Goal: Task Accomplishment & Management: Use online tool/utility

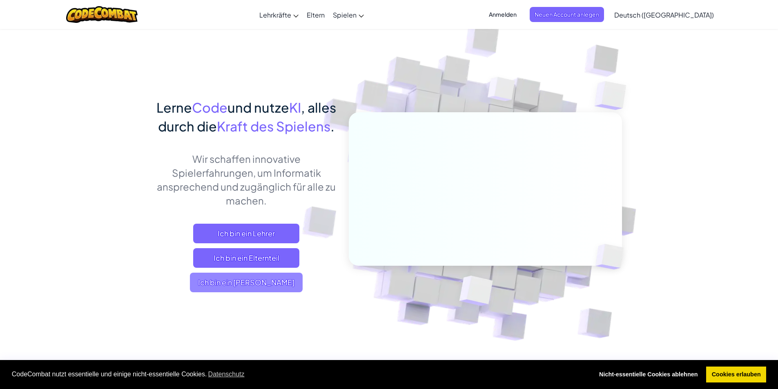
click at [274, 292] on span "Ich bin ein [PERSON_NAME]" at bounding box center [246, 283] width 113 height 20
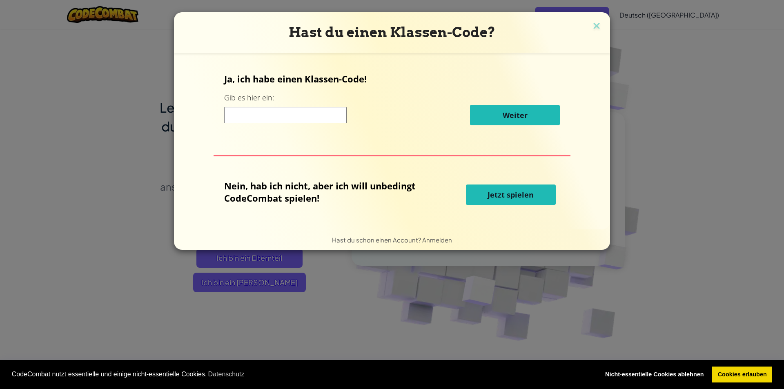
click at [491, 189] on button "Jetzt spielen" at bounding box center [511, 195] width 90 height 20
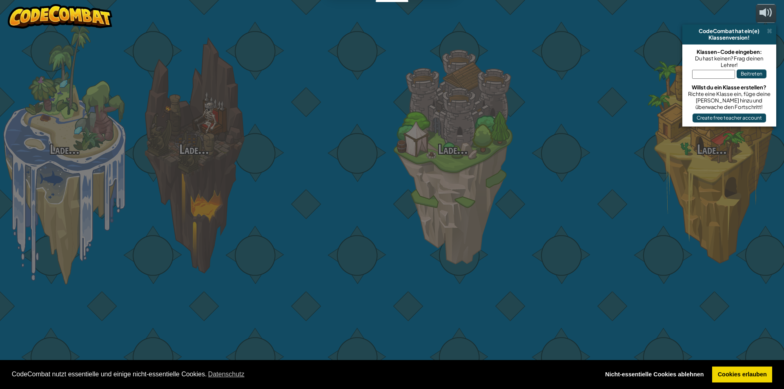
select select "de-DE"
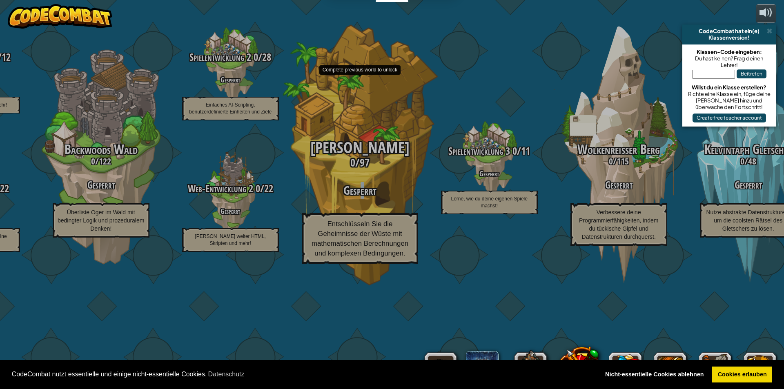
click at [361, 235] on div "[PERSON_NAME] 0 / 97 Gesperrt Entschlüsseln Sie die Geheimnisse der Wüste mit m…" at bounding box center [359, 202] width 155 height 125
click at [360, 171] on div "[PERSON_NAME] 0 / 97 Gesperrt Entschlüsseln Sie die Geheimnisse der Wüste mit m…" at bounding box center [359, 155] width 155 height 311
click at [363, 165] on div "[PERSON_NAME] 0 / 97 Gesperrt Entschlüsseln Sie die Geheimnisse der Wüste mit m…" at bounding box center [359, 155] width 155 height 311
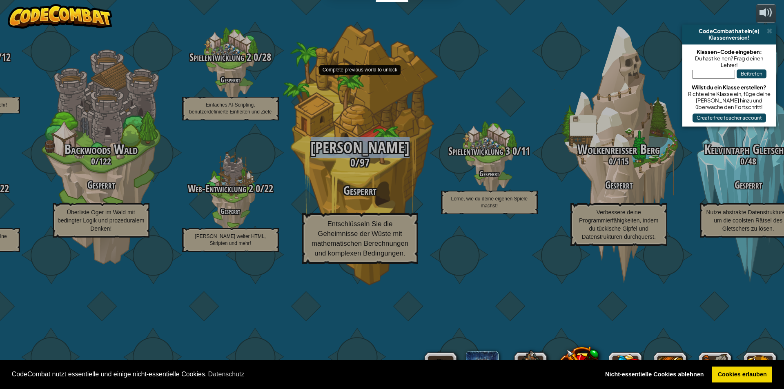
click at [363, 165] on div "[PERSON_NAME] 0 / 97 Gesperrt Entschlüsseln Sie die Geheimnisse der Wüste mit m…" at bounding box center [359, 155] width 155 height 311
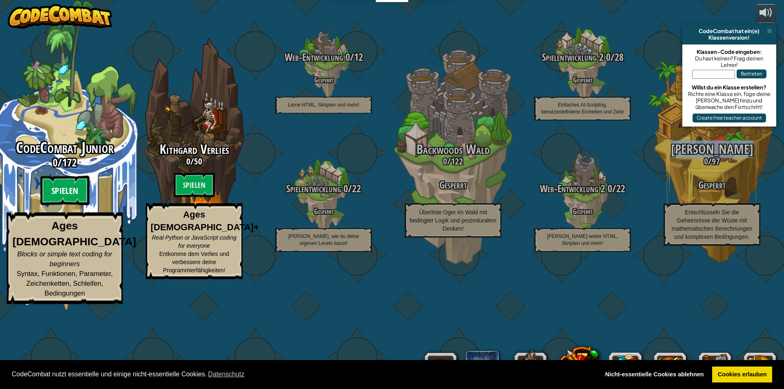
click at [60, 205] on btn "Spielen" at bounding box center [64, 190] width 49 height 29
select select "de-DE"
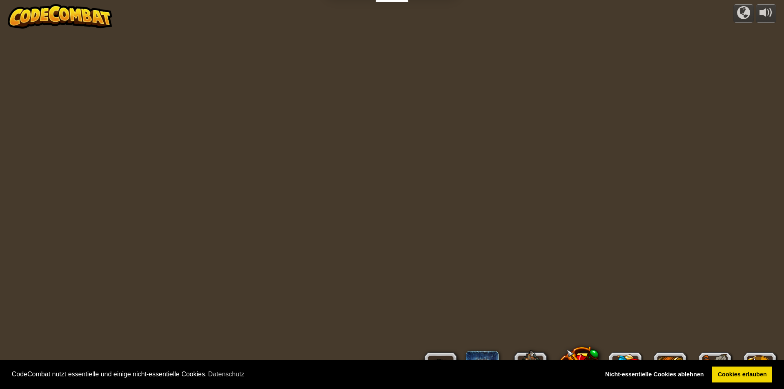
select select "de-DE"
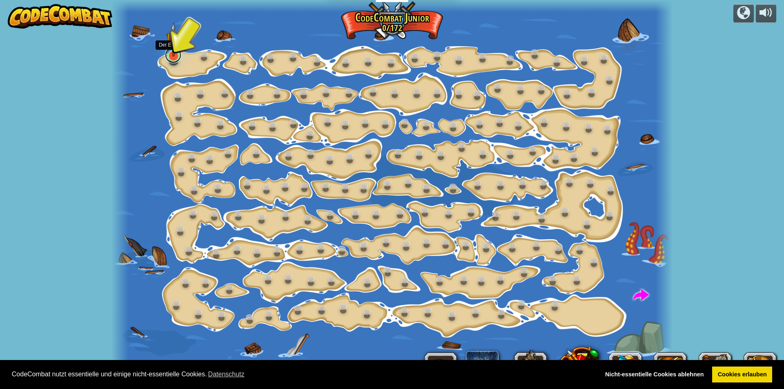
click at [175, 57] on link at bounding box center [173, 55] width 16 height 16
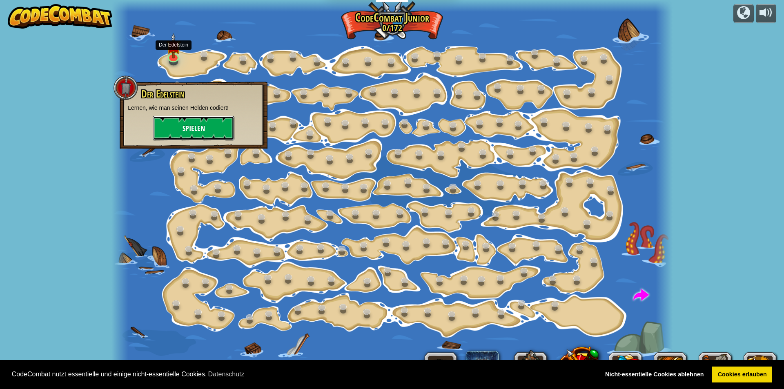
click at [209, 124] on button "Spielen" at bounding box center [194, 128] width 82 height 25
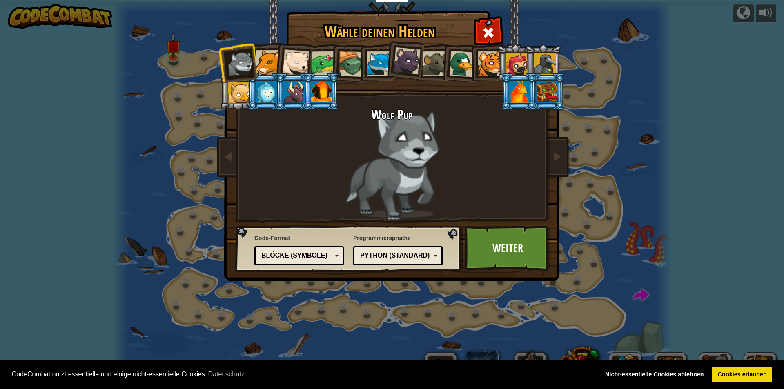
click at [488, 59] on div at bounding box center [490, 63] width 25 height 25
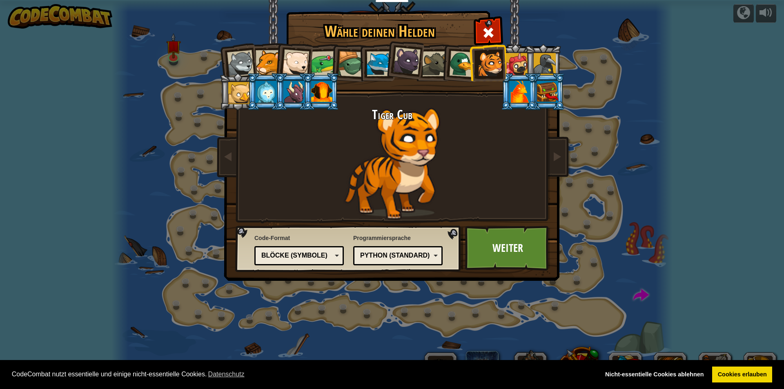
click at [466, 62] on div at bounding box center [462, 64] width 27 height 27
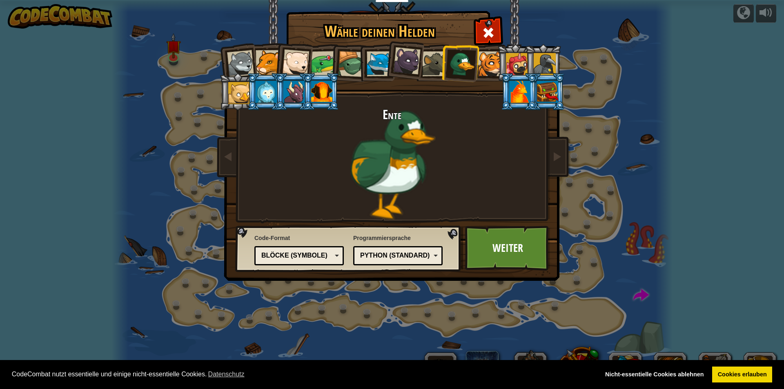
click at [426, 67] on div at bounding box center [434, 63] width 25 height 25
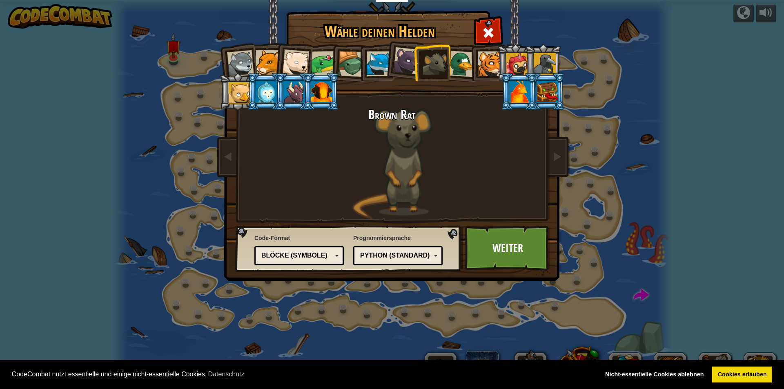
click at [397, 64] on div at bounding box center [406, 60] width 27 height 27
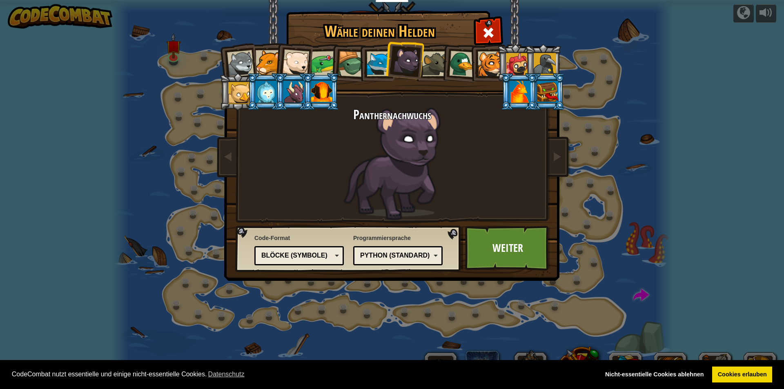
click at [327, 97] on div at bounding box center [321, 92] width 21 height 22
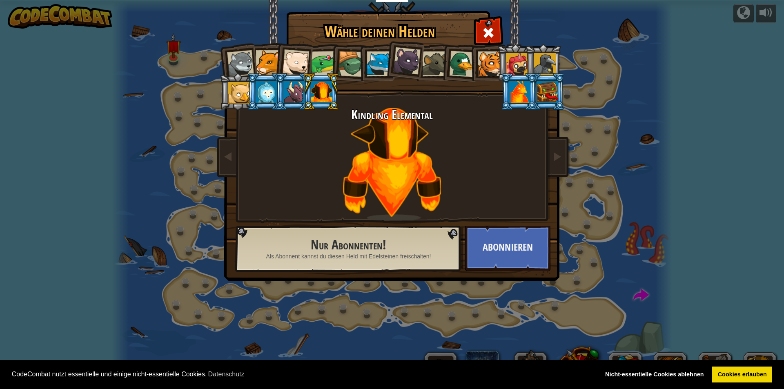
click at [551, 94] on div at bounding box center [547, 92] width 21 height 22
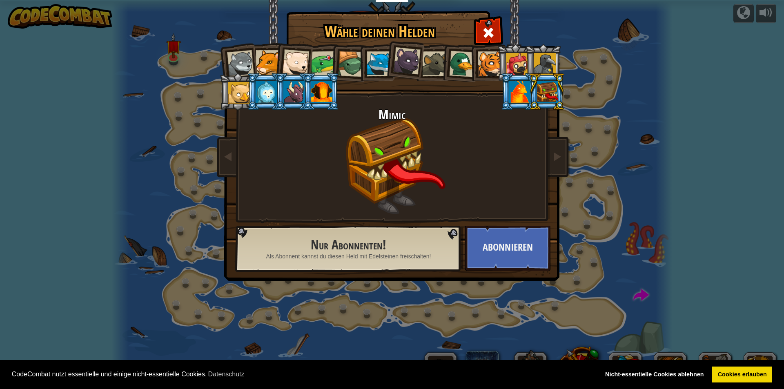
click at [247, 87] on li at bounding box center [265, 91] width 37 height 37
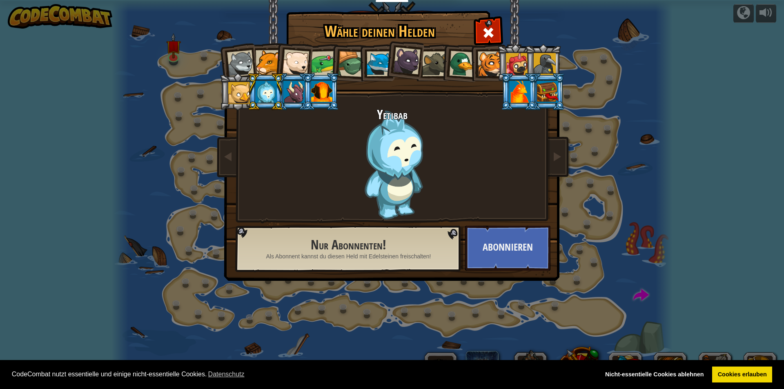
click at [235, 89] on div at bounding box center [239, 93] width 22 height 22
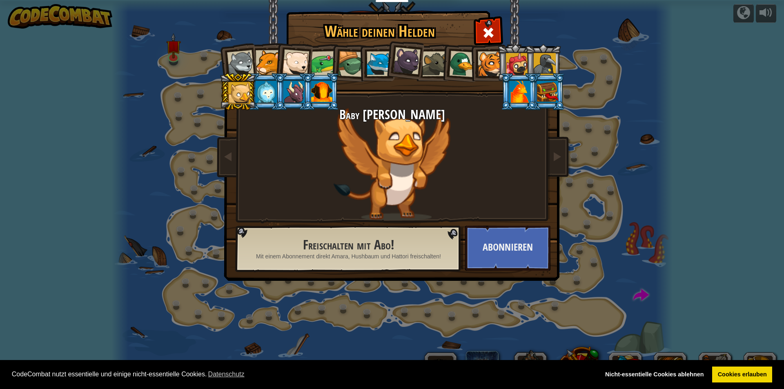
click at [274, 59] on div at bounding box center [268, 62] width 25 height 25
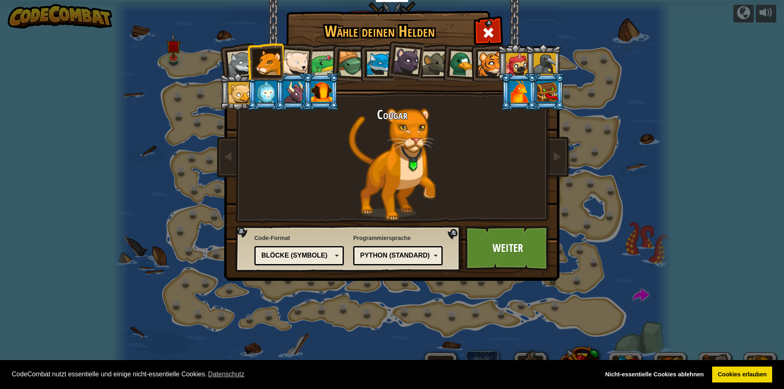
click at [289, 60] on div at bounding box center [295, 62] width 27 height 27
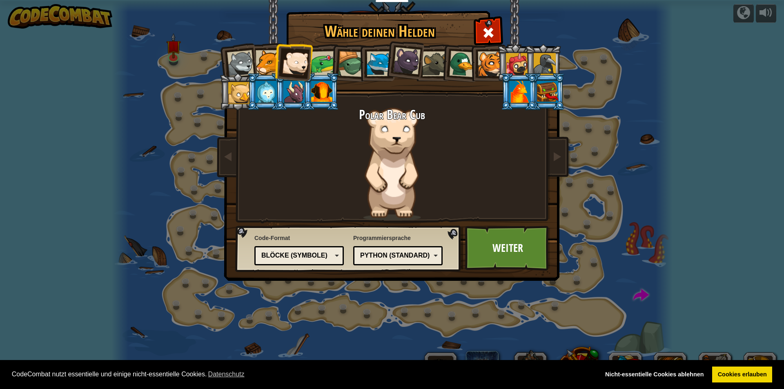
click at [274, 57] on div at bounding box center [268, 62] width 25 height 25
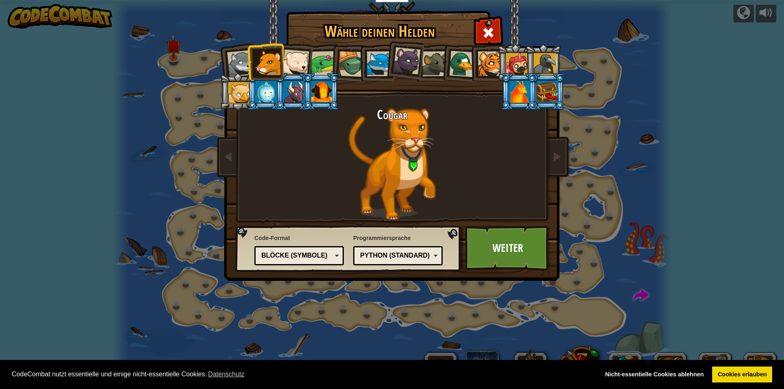
click at [235, 60] on div at bounding box center [240, 63] width 27 height 27
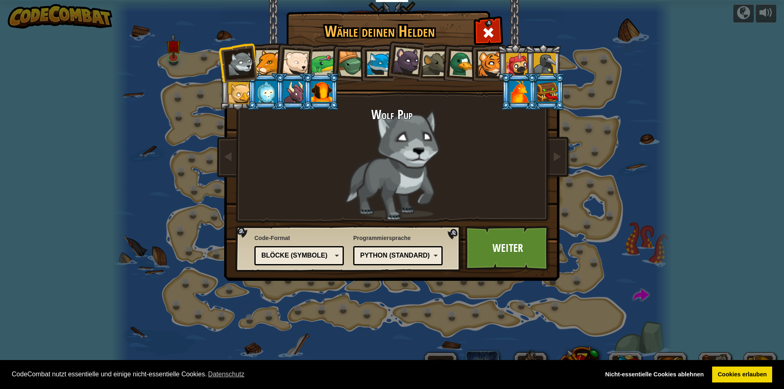
click at [278, 62] on li at bounding box center [293, 61] width 40 height 40
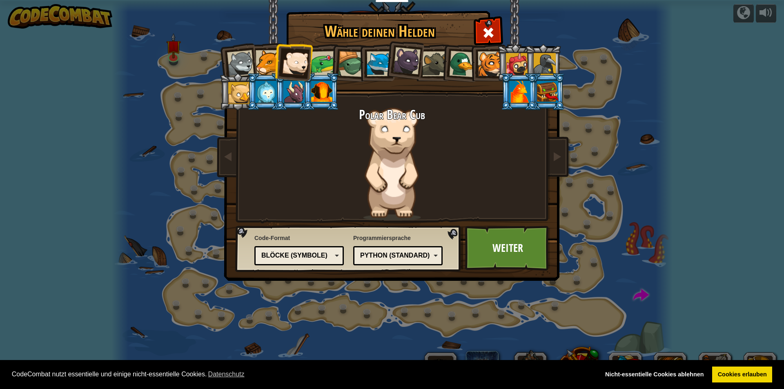
drag, startPoint x: 262, startPoint y: 58, endPoint x: 257, endPoint y: 58, distance: 5.0
click at [261, 59] on div at bounding box center [268, 62] width 25 height 25
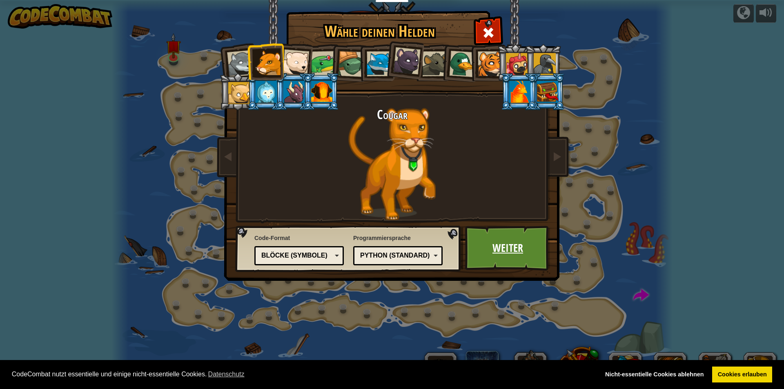
click at [515, 251] on link "Weiter" at bounding box center [507, 248] width 85 height 45
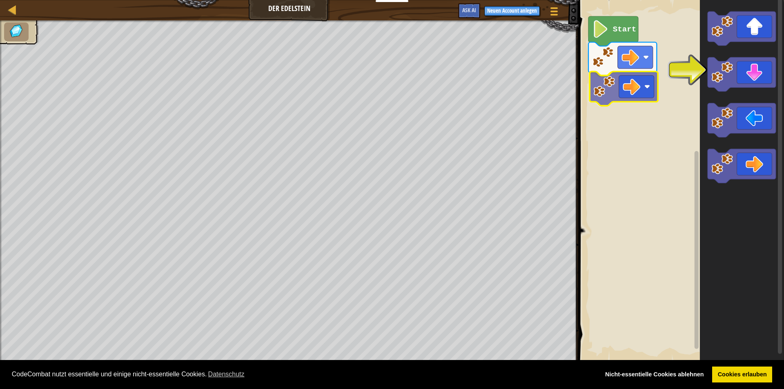
click at [625, 87] on div "Start" at bounding box center [680, 181] width 208 height 370
click at [610, 80] on div "Start" at bounding box center [680, 181] width 208 height 370
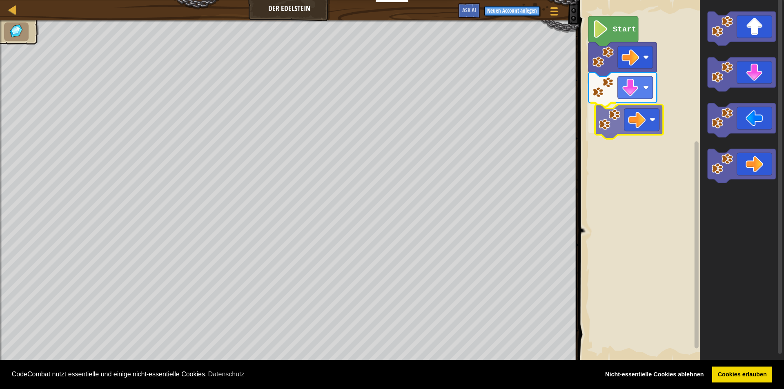
click at [650, 125] on div "Start" at bounding box center [680, 181] width 208 height 370
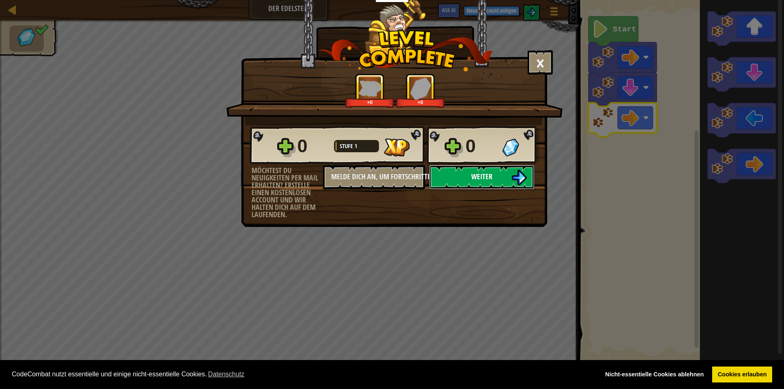
click at [479, 174] on span "Weiter" at bounding box center [481, 177] width 21 height 10
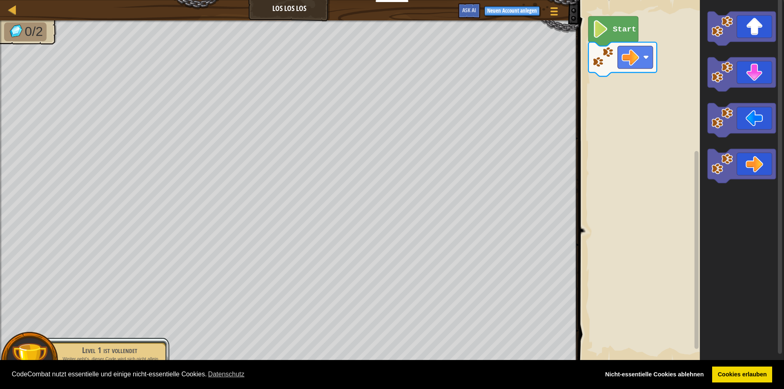
click at [730, 241] on icon "Blockly Arbeitsbereich" at bounding box center [742, 181] width 84 height 370
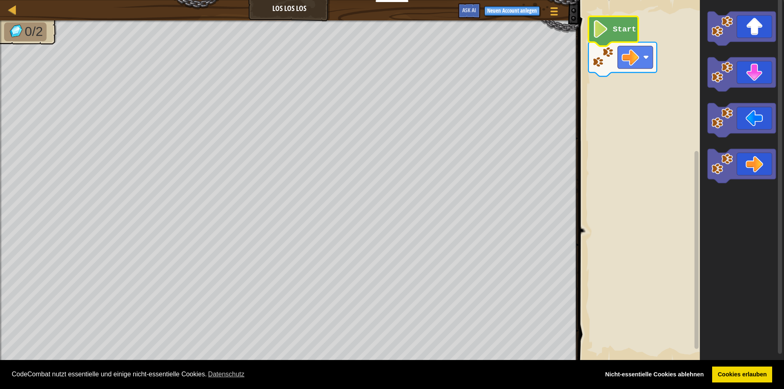
click at [615, 26] on text "Start" at bounding box center [624, 29] width 23 height 9
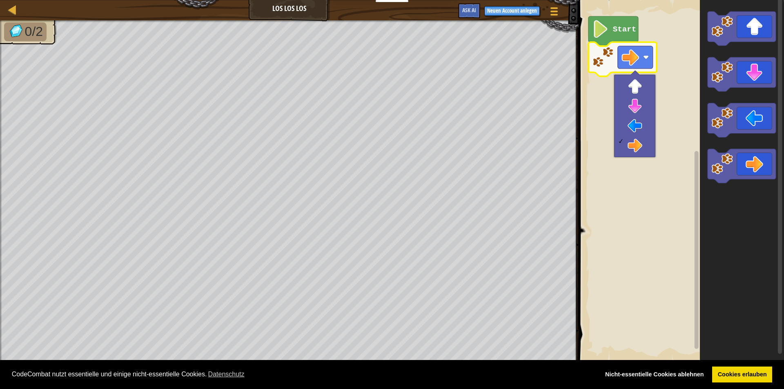
click at [594, 29] on image "Blockly Arbeitsbereich" at bounding box center [600, 29] width 17 height 18
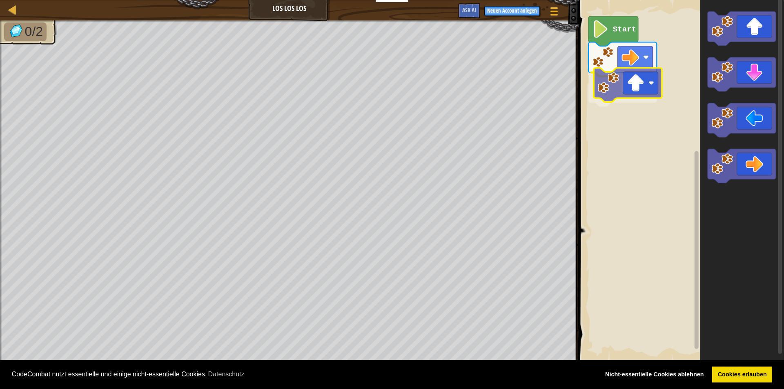
click at [630, 83] on div "Start" at bounding box center [680, 181] width 208 height 370
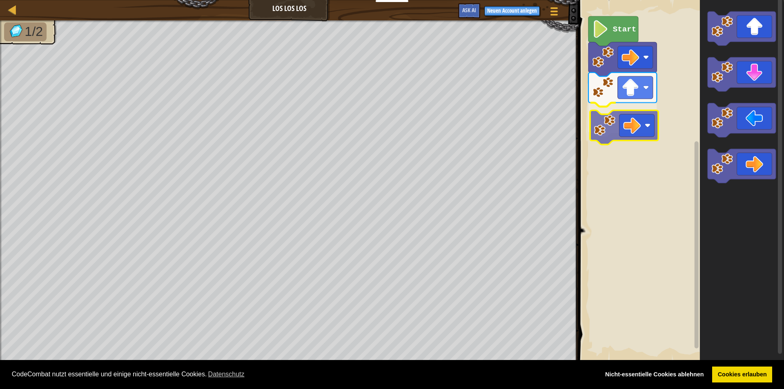
click at [644, 121] on div "Start" at bounding box center [680, 181] width 208 height 370
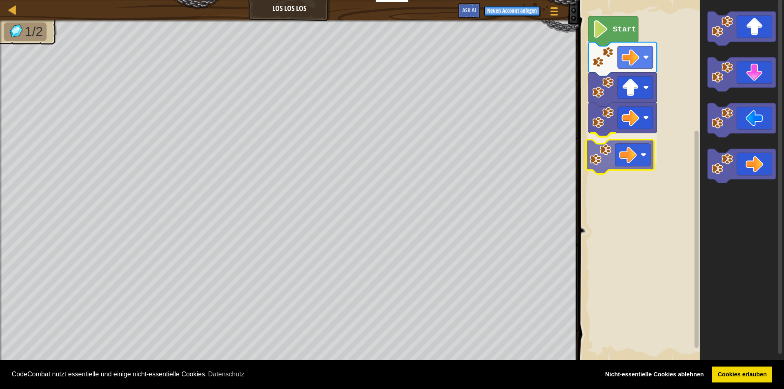
click at [626, 152] on div "Start" at bounding box center [680, 181] width 208 height 370
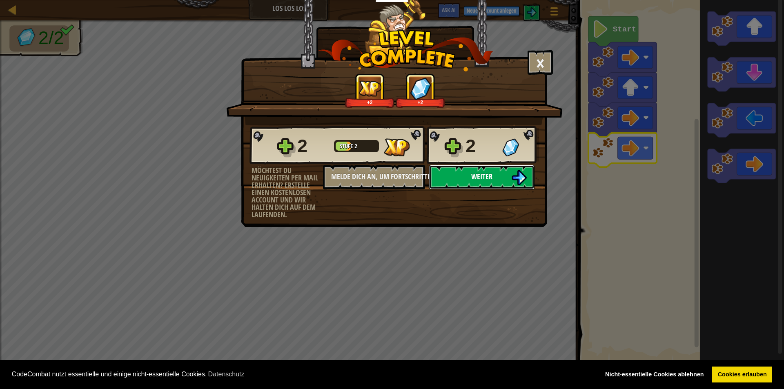
click at [511, 174] on img at bounding box center [519, 178] width 16 height 16
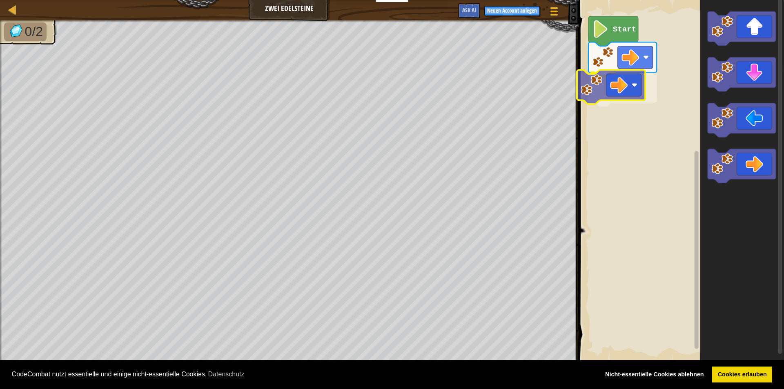
click at [634, 83] on div "Start" at bounding box center [680, 181] width 208 height 370
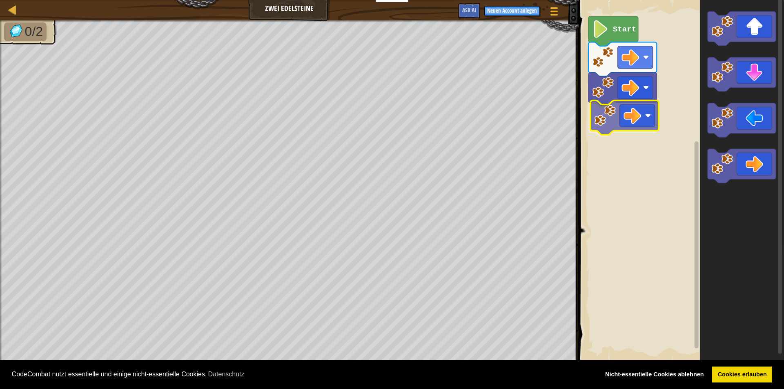
click at [646, 119] on div "Start" at bounding box center [680, 181] width 208 height 370
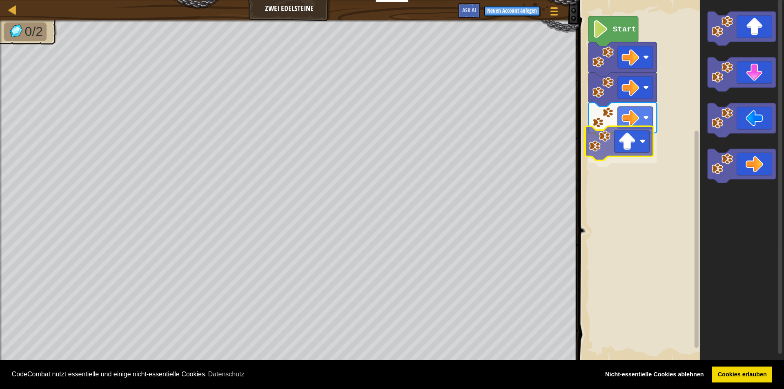
click at [612, 150] on div "Start" at bounding box center [680, 181] width 208 height 370
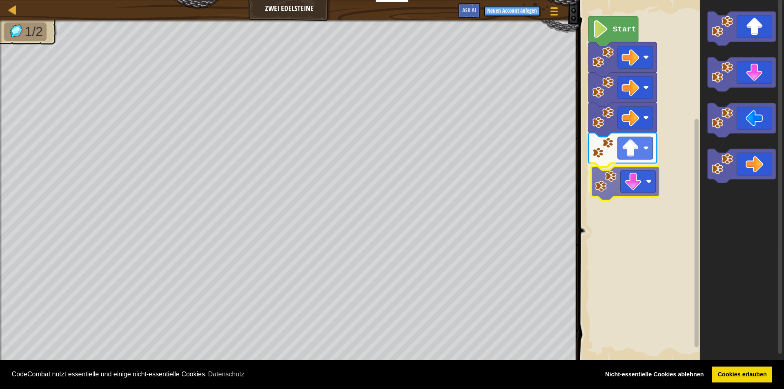
click at [625, 180] on div "Start" at bounding box center [680, 181] width 208 height 370
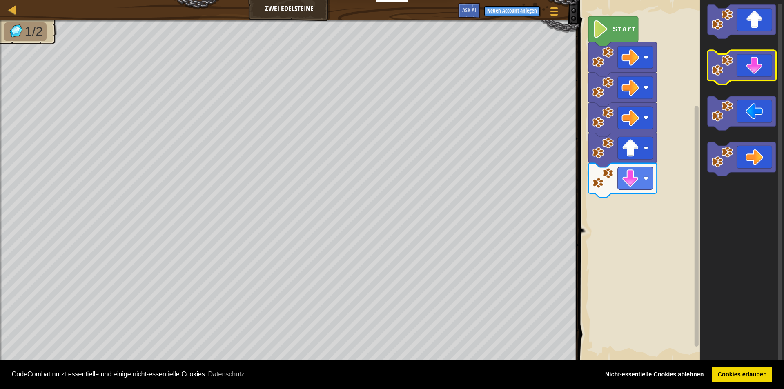
click at [740, 72] on icon "Blockly Arbeitsbereich" at bounding box center [741, 68] width 68 height 34
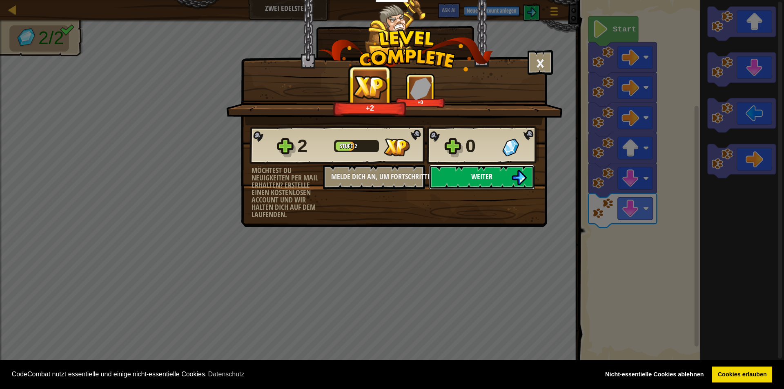
click at [496, 178] on button "Weiter" at bounding box center [481, 177] width 105 height 25
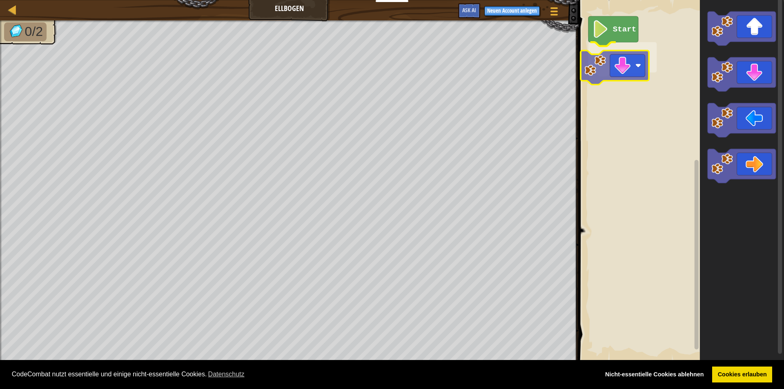
click at [637, 59] on div "Start" at bounding box center [680, 181] width 208 height 370
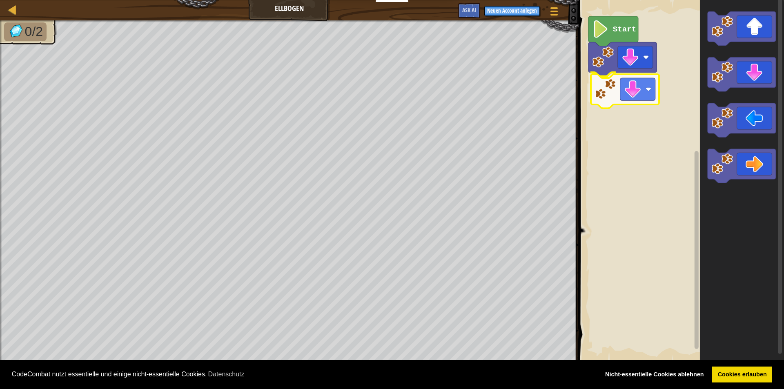
click at [637, 94] on div "Start" at bounding box center [680, 181] width 208 height 370
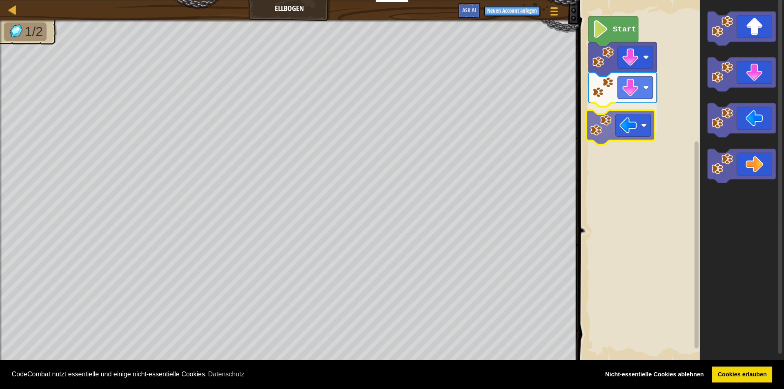
click at [629, 117] on div "Start" at bounding box center [680, 181] width 208 height 370
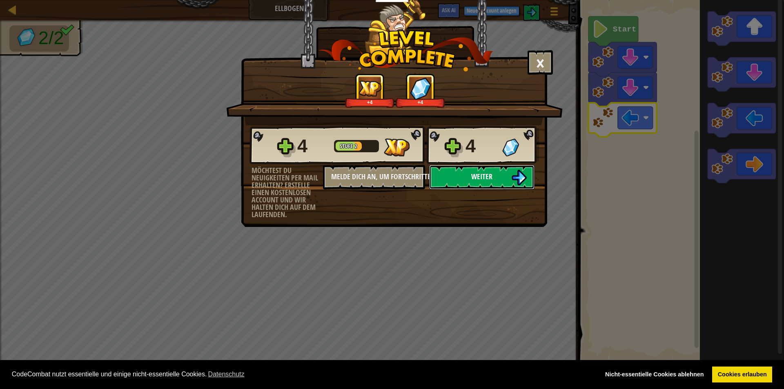
click at [481, 174] on span "Weiter" at bounding box center [481, 177] width 21 height 10
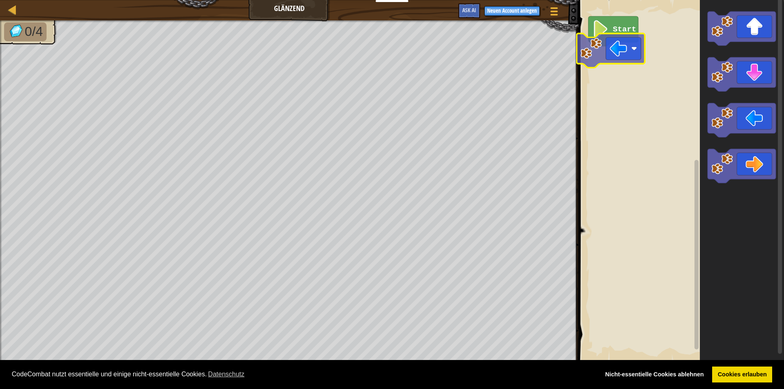
click at [628, 58] on div "Start" at bounding box center [680, 181] width 208 height 370
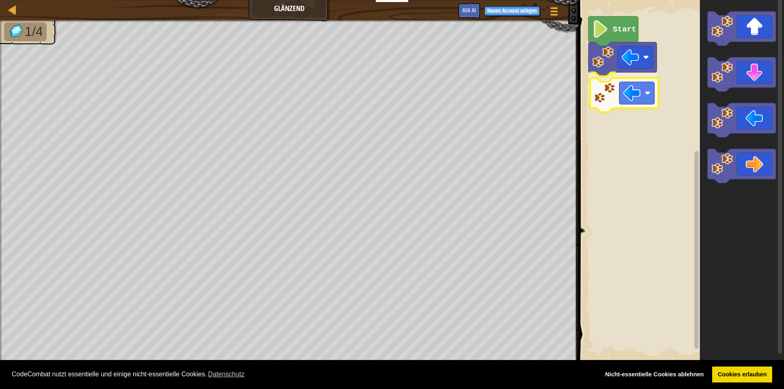
click at [637, 98] on div "Start" at bounding box center [680, 181] width 208 height 370
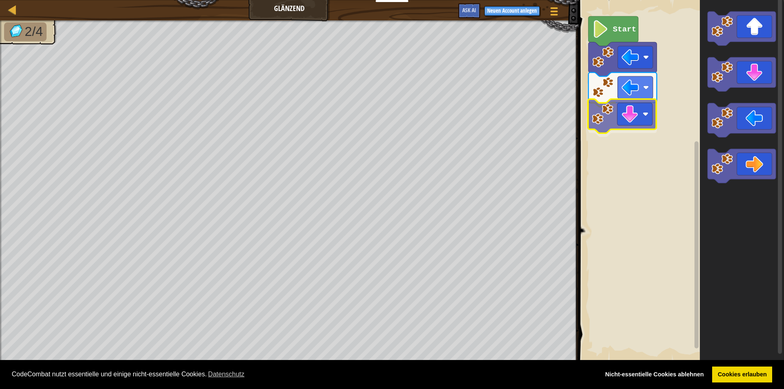
click at [632, 121] on div "Start" at bounding box center [680, 181] width 208 height 370
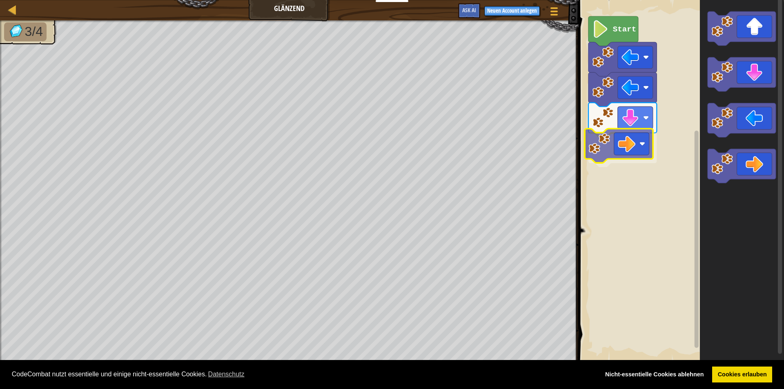
click at [609, 147] on div "Start" at bounding box center [680, 181] width 208 height 370
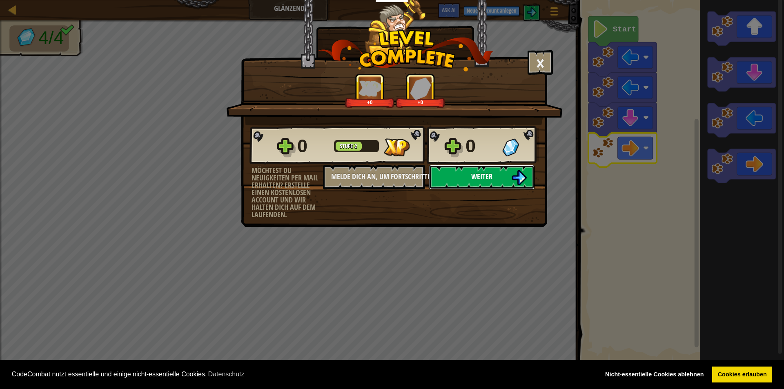
click at [499, 178] on button "Weiter" at bounding box center [481, 177] width 105 height 25
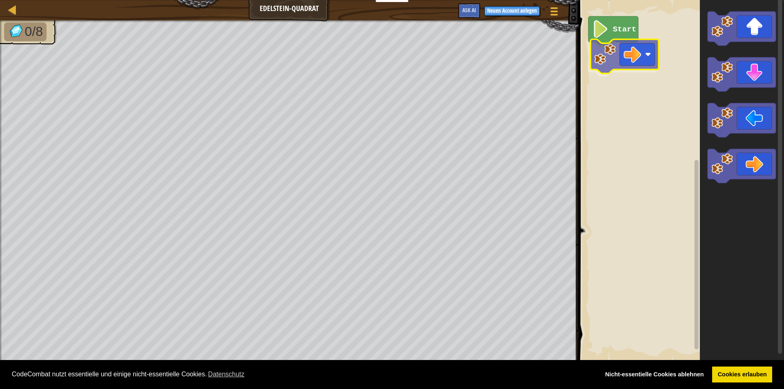
click at [616, 55] on div "Start" at bounding box center [680, 181] width 208 height 370
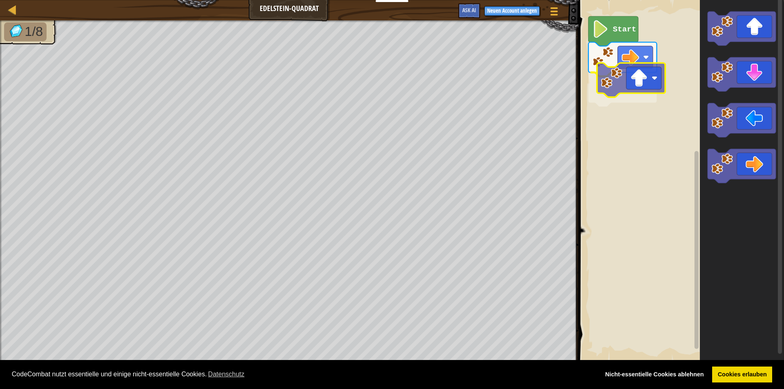
click at [643, 86] on div "Start" at bounding box center [680, 181] width 208 height 370
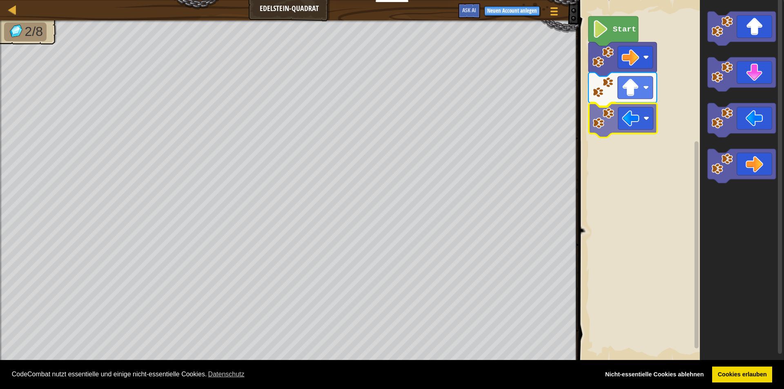
click at [632, 123] on div "Start" at bounding box center [680, 181] width 208 height 370
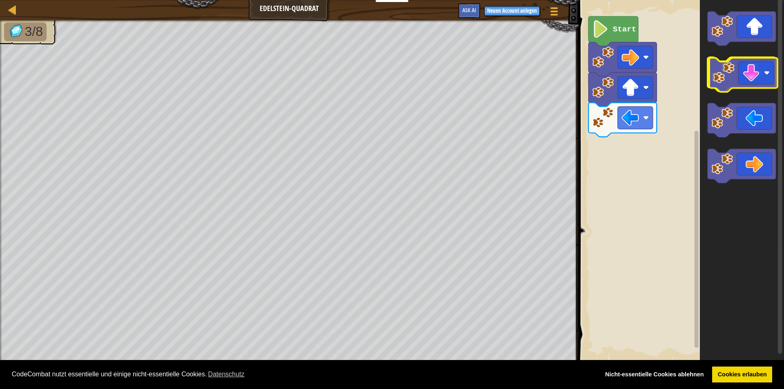
click at [757, 73] on icon "Blockly Arbeitsbereich" at bounding box center [741, 75] width 68 height 34
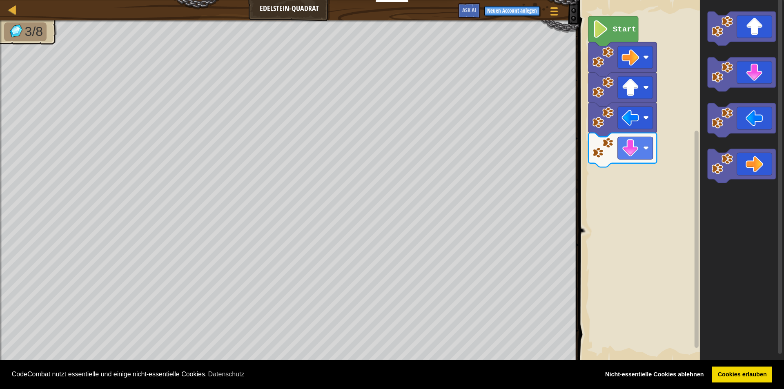
click at [610, 165] on div "Start" at bounding box center [680, 181] width 208 height 370
click at [604, 175] on div "Start" at bounding box center [680, 181] width 208 height 370
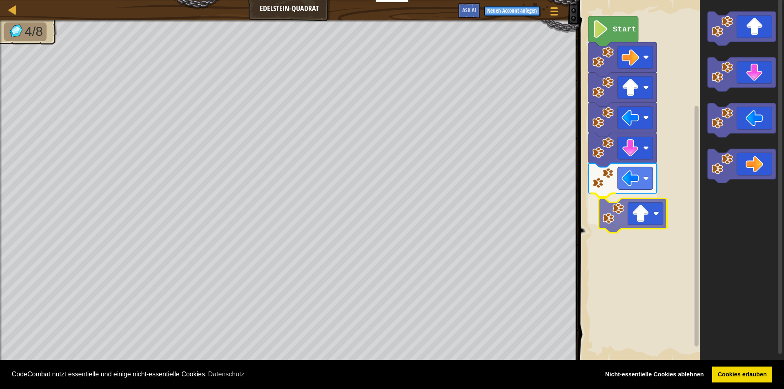
click at [647, 205] on div "Start" at bounding box center [680, 181] width 208 height 370
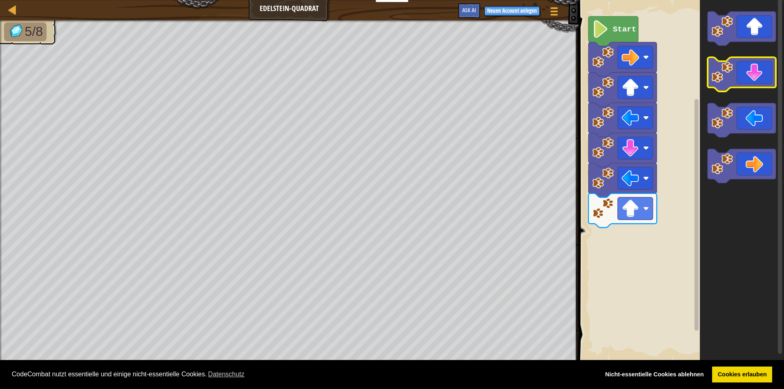
click at [756, 76] on icon "Blockly Arbeitsbereich" at bounding box center [741, 75] width 68 height 34
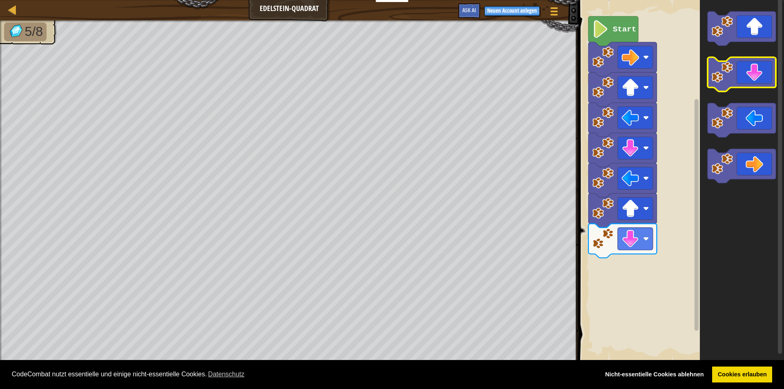
click at [757, 76] on icon "Blockly Arbeitsbereich" at bounding box center [741, 75] width 68 height 34
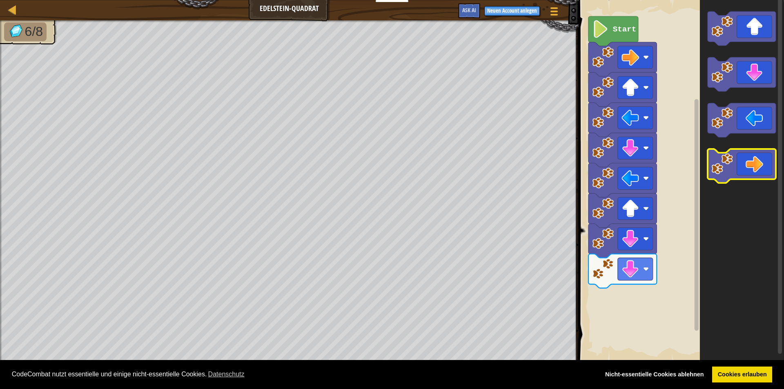
click at [762, 168] on icon "Blockly Arbeitsbereich" at bounding box center [741, 166] width 68 height 34
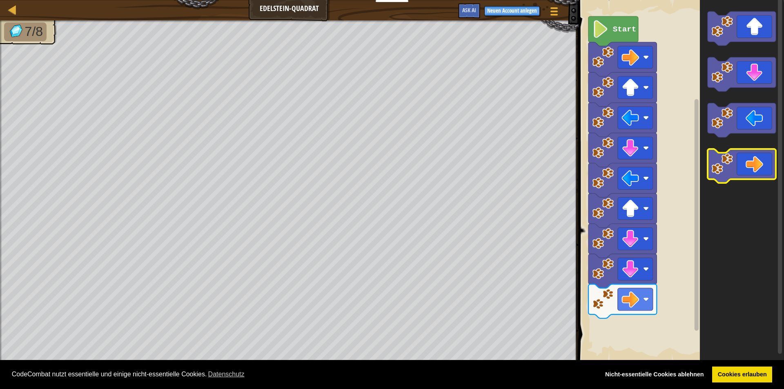
click at [762, 167] on icon "Blockly Arbeitsbereich" at bounding box center [741, 166] width 68 height 34
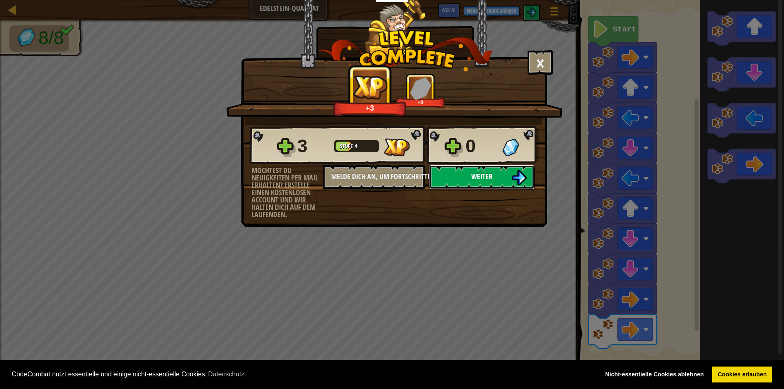
click at [502, 180] on button "Weiter" at bounding box center [481, 177] width 105 height 25
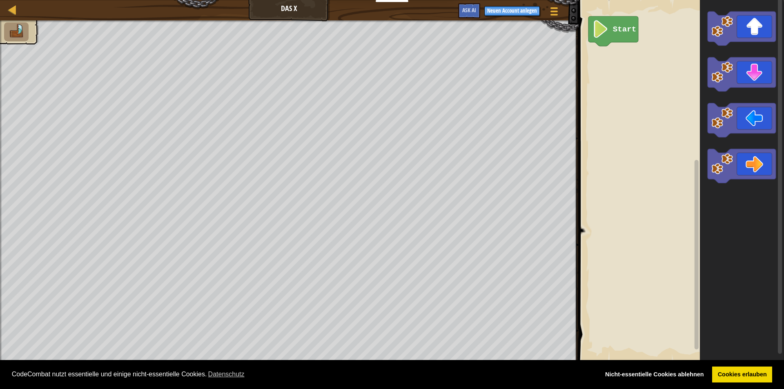
click at [639, 53] on div "Start" at bounding box center [680, 181] width 208 height 370
click at [617, 54] on div "Start" at bounding box center [680, 181] width 208 height 370
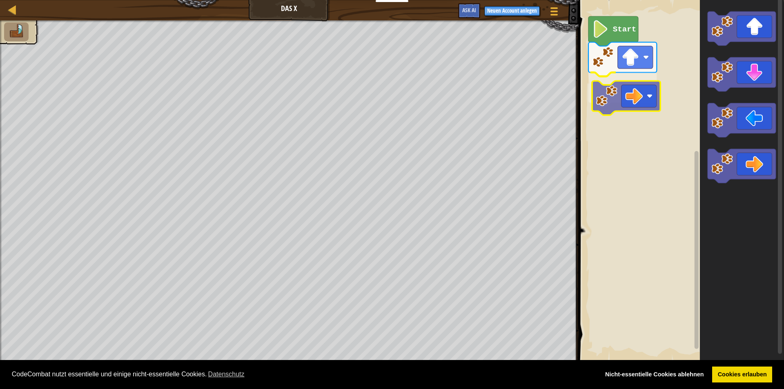
click at [627, 97] on div "Start" at bounding box center [680, 181] width 208 height 370
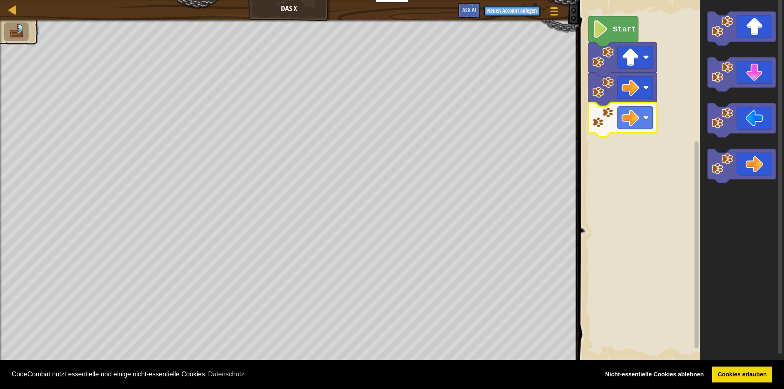
click at [628, 127] on div "Start" at bounding box center [680, 181] width 208 height 370
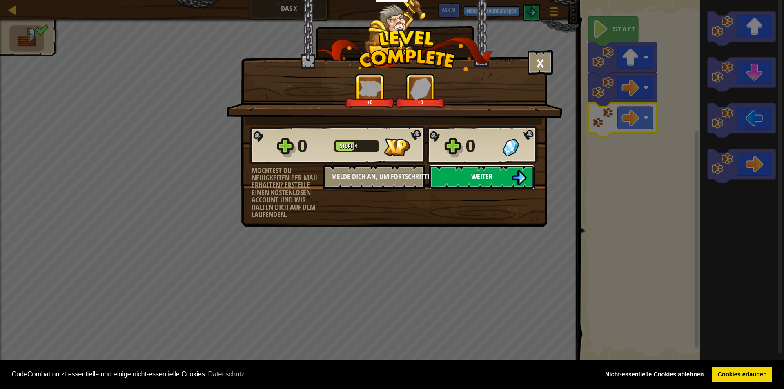
click at [480, 174] on span "Weiter" at bounding box center [481, 177] width 21 height 10
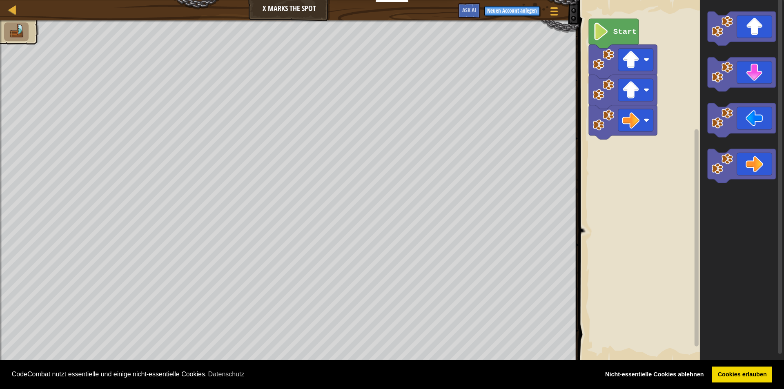
click at [618, 20] on rect "Blockly Arbeitsbereich" at bounding box center [680, 181] width 208 height 370
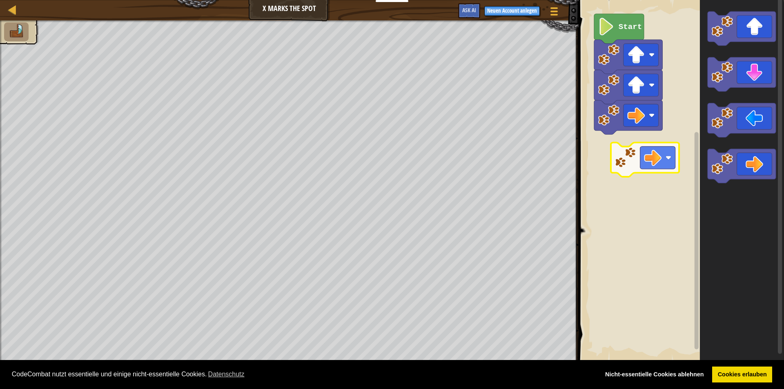
click at [638, 149] on div "Start" at bounding box center [680, 181] width 208 height 370
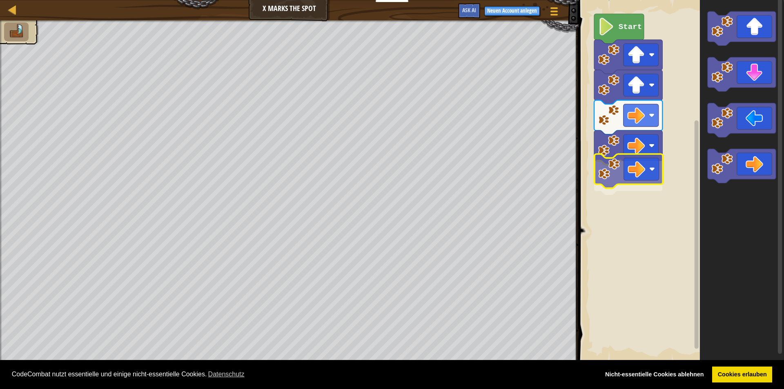
click at [654, 177] on div "Start" at bounding box center [680, 181] width 208 height 370
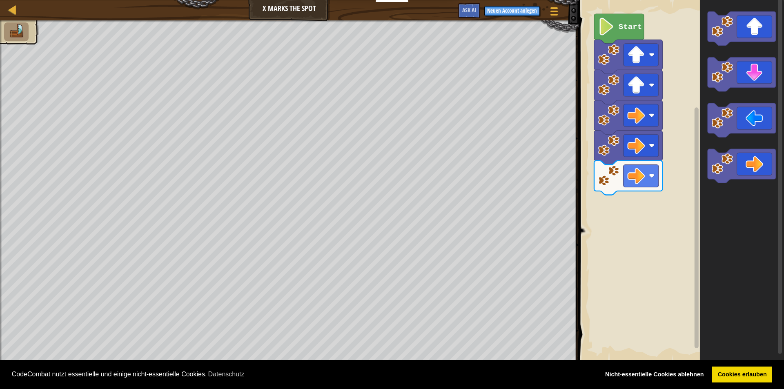
click at [628, 201] on div "Start" at bounding box center [680, 181] width 208 height 370
click at [759, 82] on icon "Blockly Arbeitsbereich" at bounding box center [741, 75] width 68 height 34
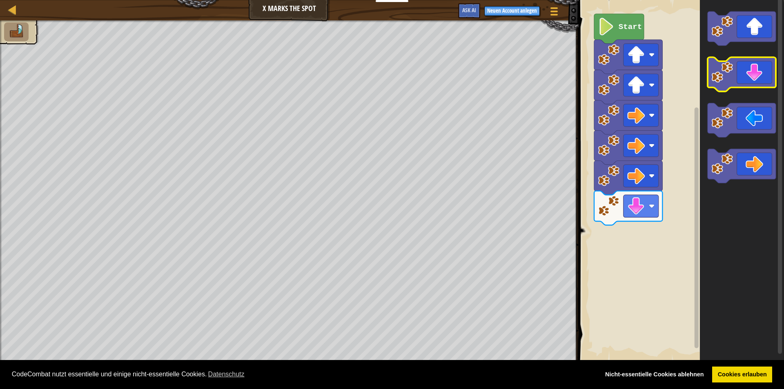
click at [759, 74] on icon "Blockly Arbeitsbereich" at bounding box center [741, 75] width 68 height 34
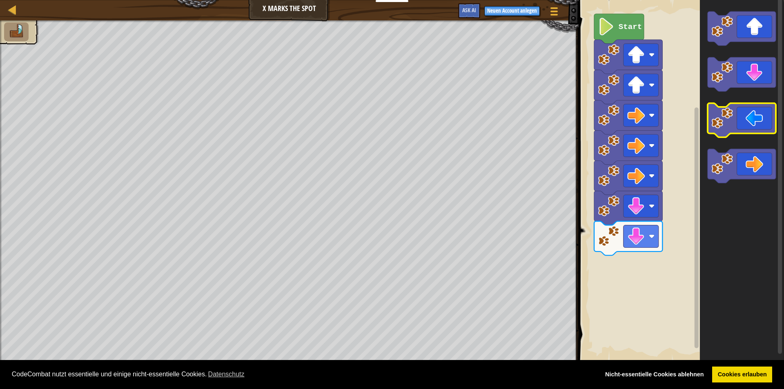
click at [757, 122] on icon "Blockly Arbeitsbereich" at bounding box center [741, 120] width 68 height 34
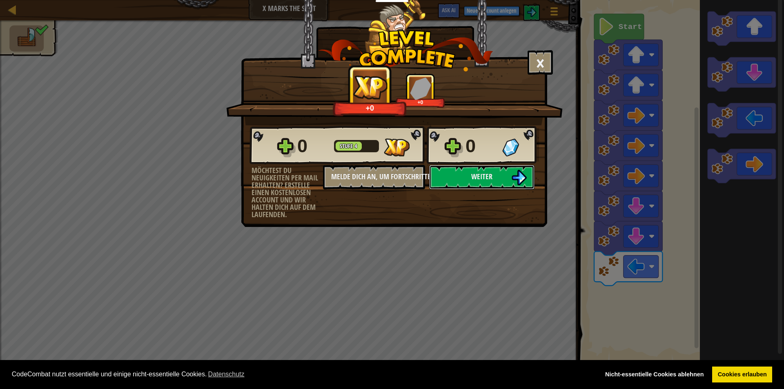
drag, startPoint x: 479, startPoint y: 174, endPoint x: 475, endPoint y: 144, distance: 31.0
click at [475, 144] on div "0 Stufe 4 0 Möchtest du Neuigkeiten per Mail erhalten? Erstelle einen kostenlos…" at bounding box center [393, 171] width 305 height 93
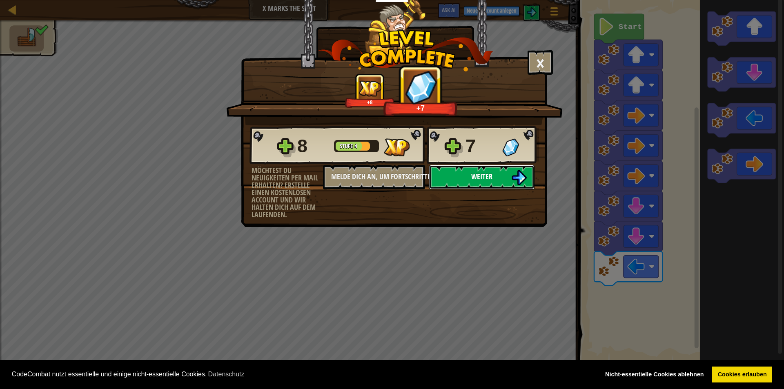
click at [486, 171] on button "Weiter" at bounding box center [481, 177] width 105 height 25
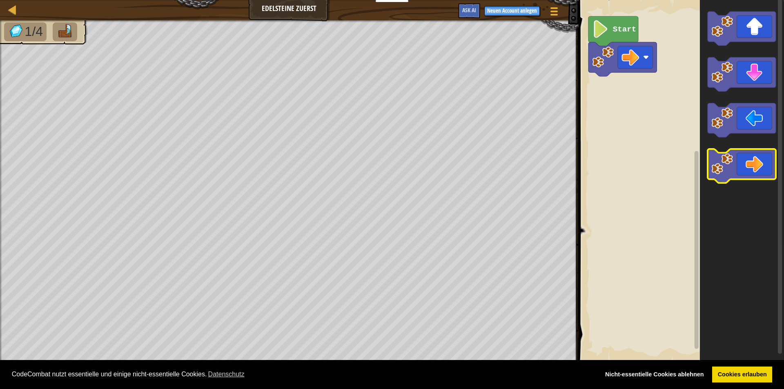
click at [752, 176] on icon "Blockly Arbeitsbereich" at bounding box center [741, 166] width 68 height 34
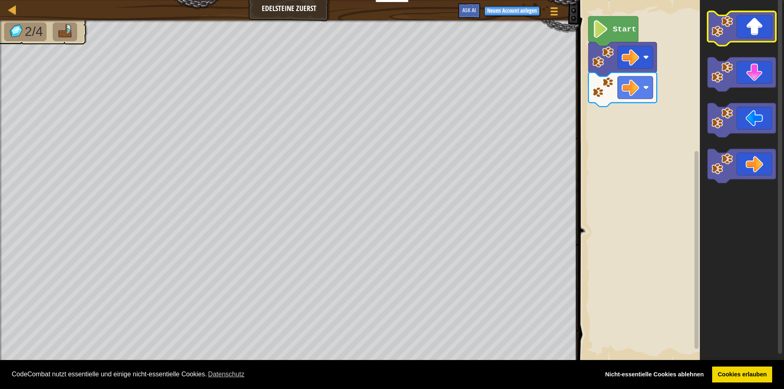
click at [757, 40] on icon "Blockly Arbeitsbereich" at bounding box center [741, 28] width 68 height 34
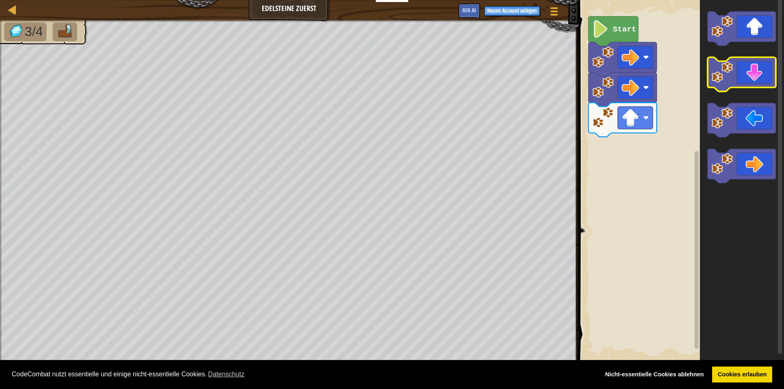
click at [760, 73] on icon "Blockly Arbeitsbereich" at bounding box center [741, 75] width 68 height 34
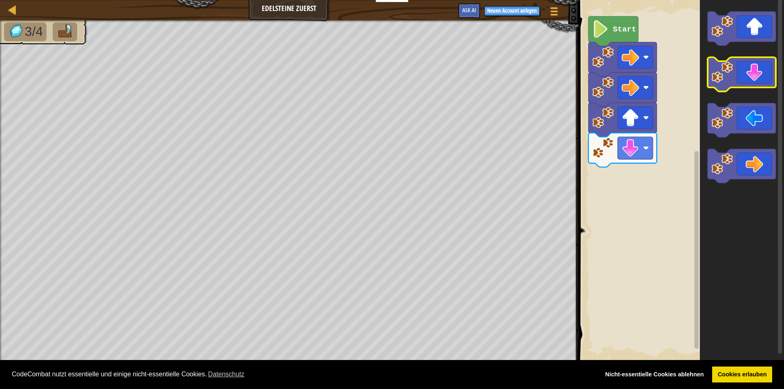
click at [764, 72] on icon "Blockly Arbeitsbereich" at bounding box center [741, 75] width 68 height 34
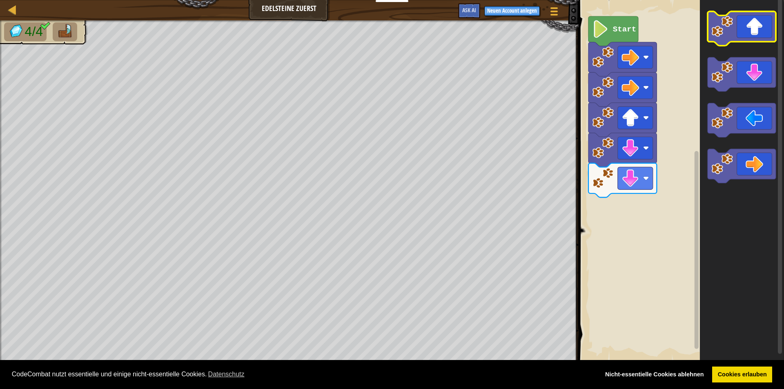
click at [747, 30] on icon "Blockly Arbeitsbereich" at bounding box center [741, 28] width 68 height 34
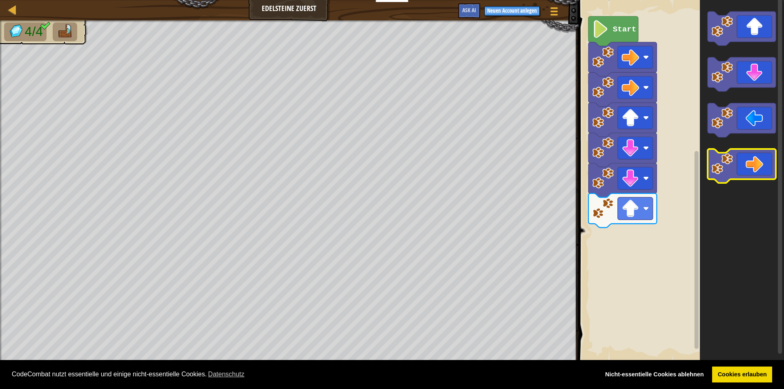
click at [764, 166] on icon "Blockly Arbeitsbereich" at bounding box center [741, 166] width 68 height 34
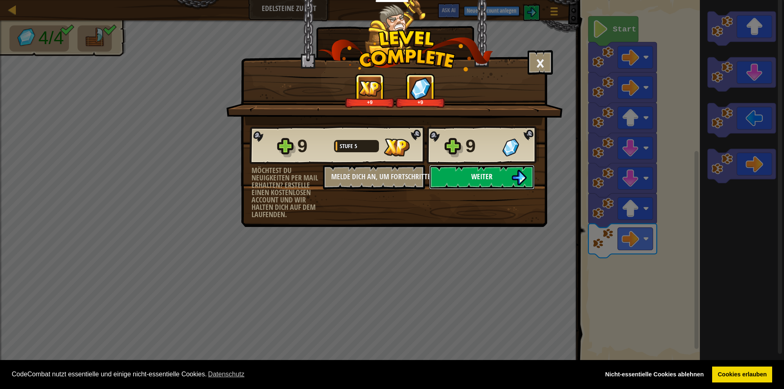
click at [471, 178] on button "Weiter" at bounding box center [481, 177] width 105 height 25
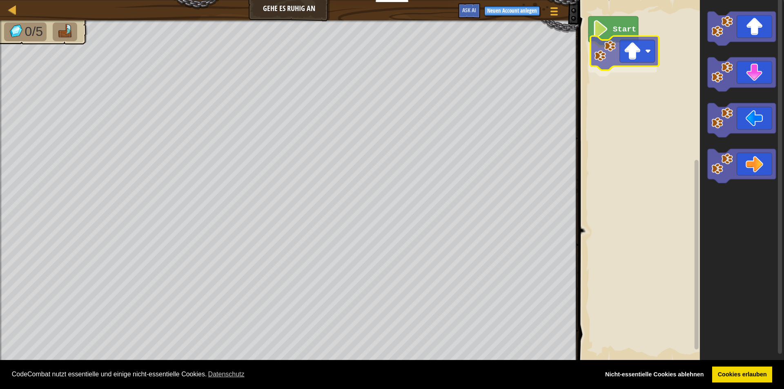
click at [646, 55] on div "Start" at bounding box center [680, 181] width 208 height 370
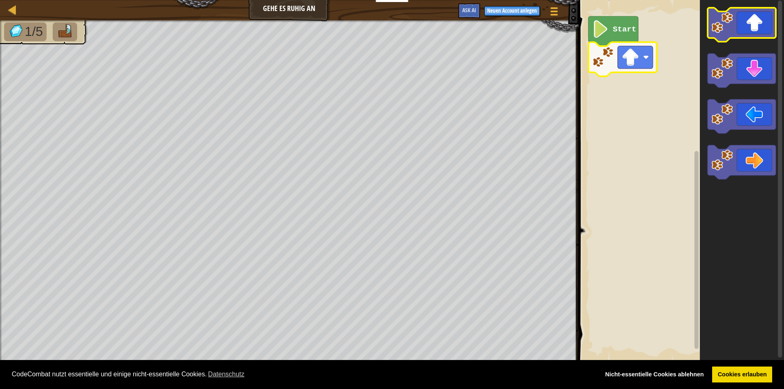
click at [749, 28] on div "Start" at bounding box center [680, 181] width 208 height 370
click at [750, 30] on icon "Blockly Arbeitsbereich" at bounding box center [741, 25] width 68 height 34
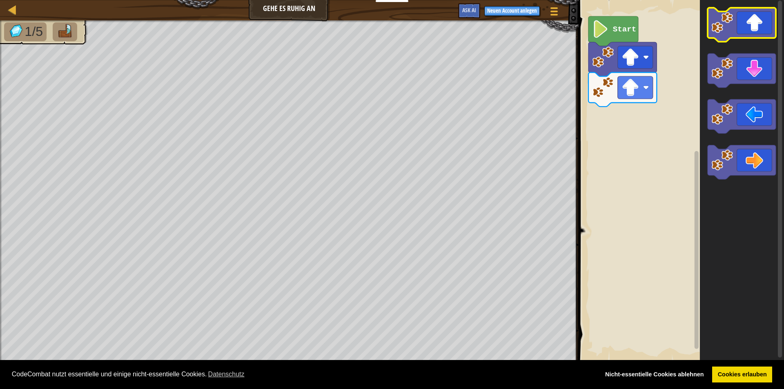
click at [745, 27] on icon "Blockly Arbeitsbereich" at bounding box center [741, 25] width 68 height 34
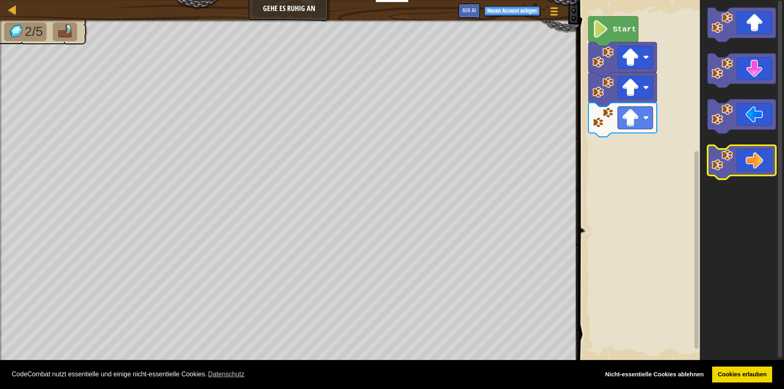
click at [744, 158] on icon "Blockly Arbeitsbereich" at bounding box center [741, 162] width 68 height 34
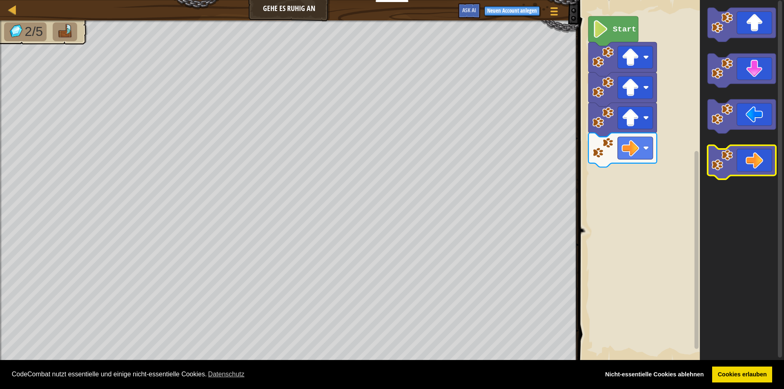
click at [744, 152] on icon "Blockly Arbeitsbereich" at bounding box center [741, 162] width 68 height 34
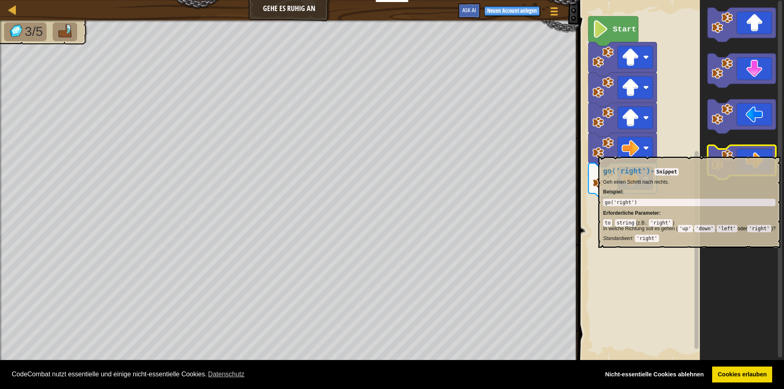
click at [742, 153] on icon "Blockly Arbeitsbereich" at bounding box center [741, 162] width 68 height 34
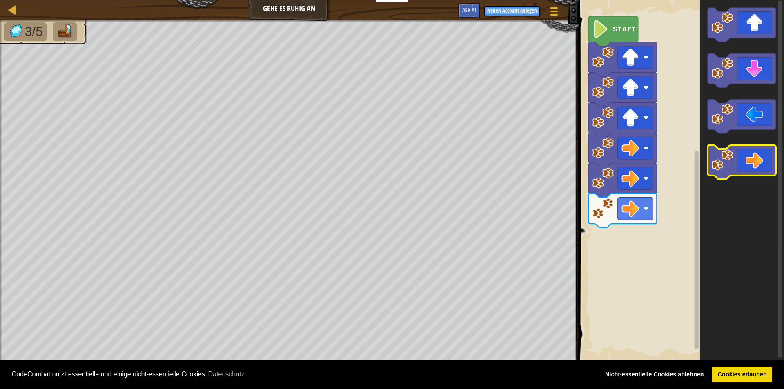
click at [736, 158] on icon "Blockly Arbeitsbereich" at bounding box center [741, 162] width 68 height 34
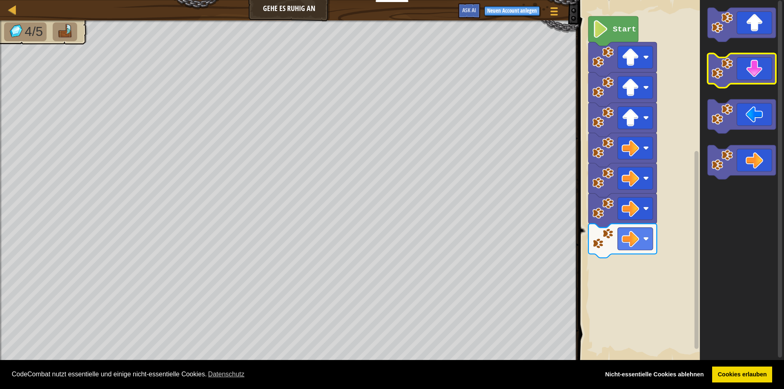
click at [766, 73] on icon "Blockly Arbeitsbereich" at bounding box center [741, 70] width 68 height 34
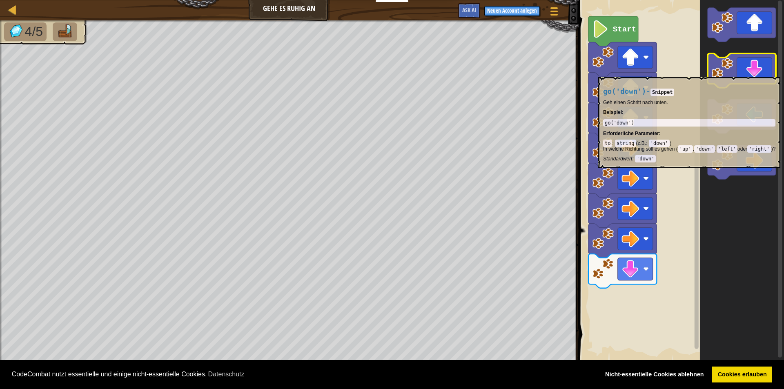
click at [766, 73] on icon "Blockly Arbeitsbereich" at bounding box center [741, 70] width 68 height 34
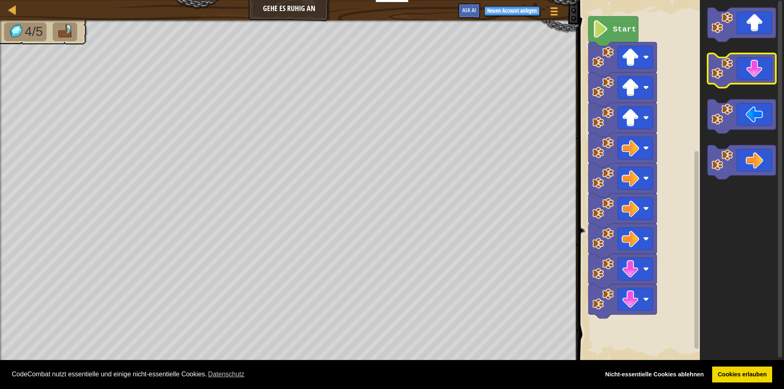
click at [766, 73] on icon "Blockly Arbeitsbereich" at bounding box center [741, 70] width 68 height 34
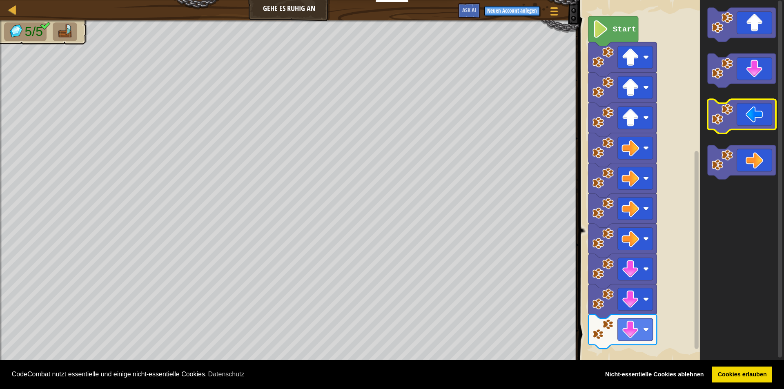
click at [750, 122] on icon "Blockly Arbeitsbereich" at bounding box center [741, 117] width 68 height 34
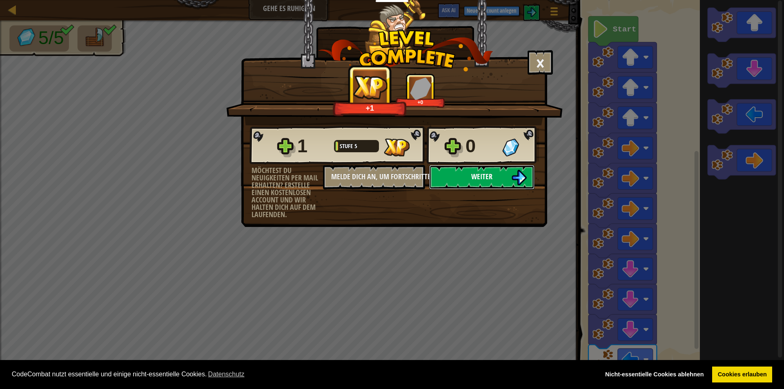
click at [493, 183] on button "Weiter" at bounding box center [481, 177] width 105 height 25
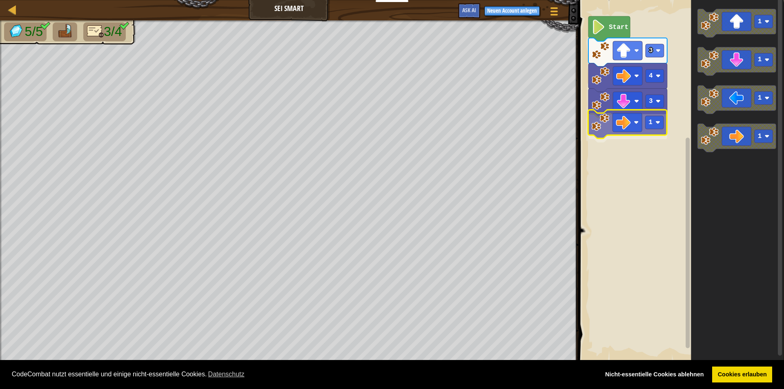
click at [646, 127] on div "3 1 4 3 Start 1 1 1 1 1" at bounding box center [680, 181] width 208 height 370
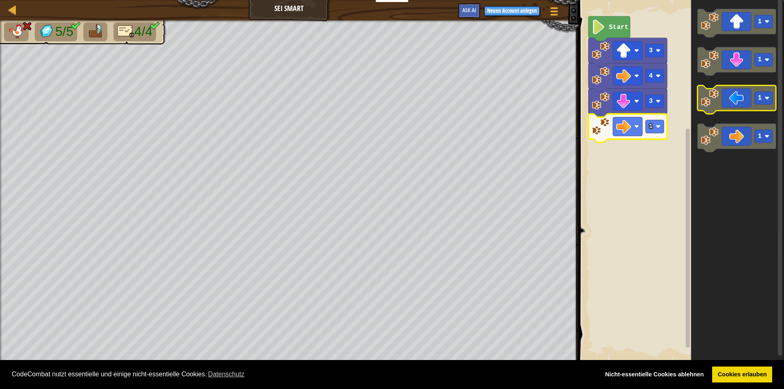
click at [731, 95] on icon "Blockly Arbeitsbereich" at bounding box center [736, 100] width 79 height 29
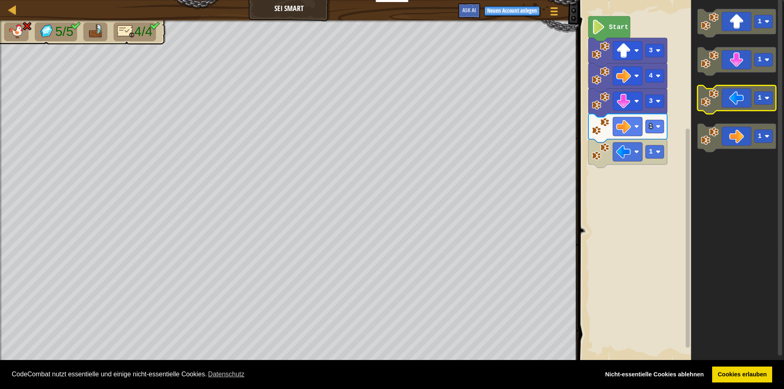
click at [728, 93] on icon "Blockly Arbeitsbereich" at bounding box center [736, 100] width 79 height 29
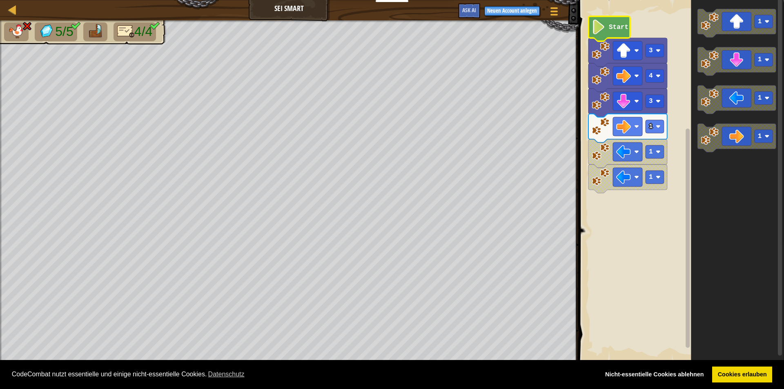
click at [609, 27] on text "Start" at bounding box center [619, 27] width 20 height 7
click at [100, 26] on img at bounding box center [95, 31] width 17 height 14
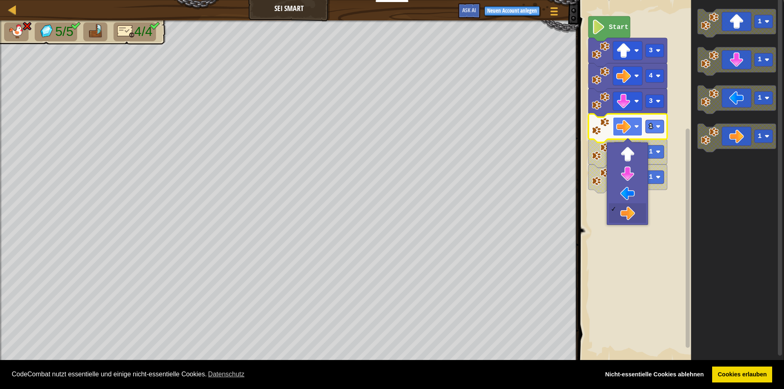
click at [634, 125] on rect "Blockly Arbeitsbereich" at bounding box center [627, 126] width 29 height 19
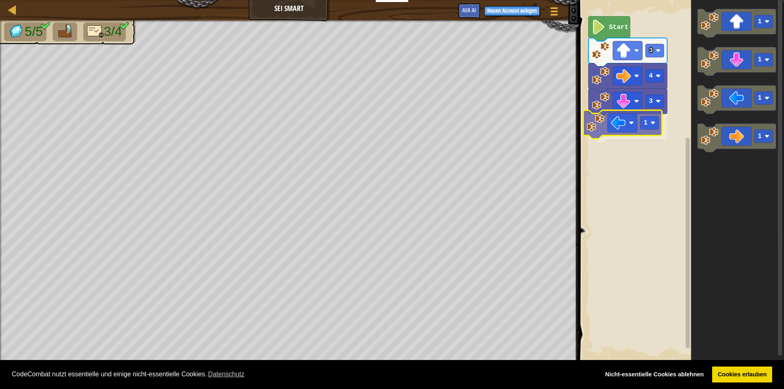
click at [621, 130] on div "Start 3 4 3 1 1 1 1 1 1" at bounding box center [680, 181] width 208 height 370
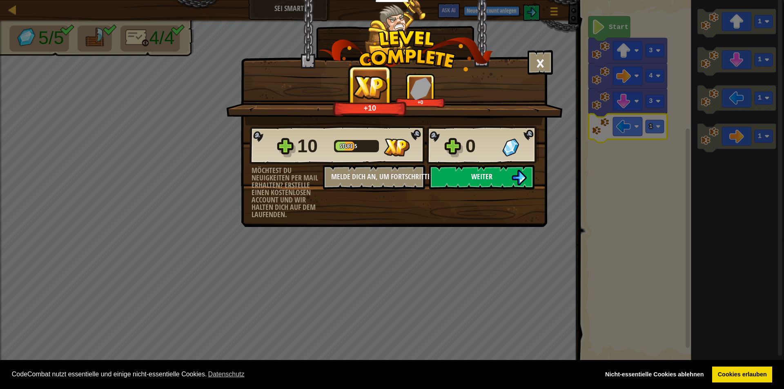
click at [490, 169] on button "Weiter" at bounding box center [481, 177] width 105 height 25
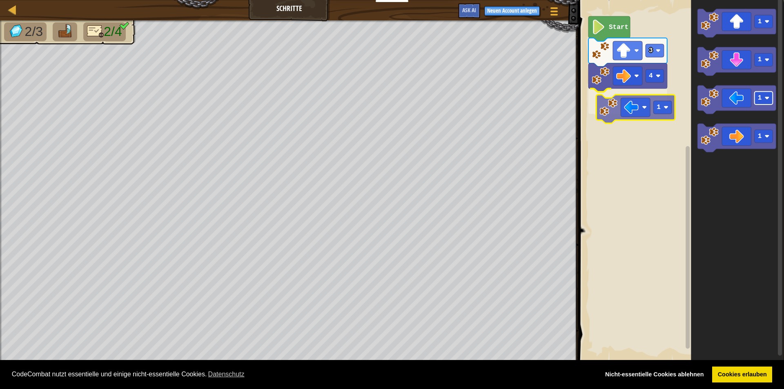
click at [655, 107] on div "4 1 3 Start 1 1 1 1 1" at bounding box center [680, 181] width 208 height 370
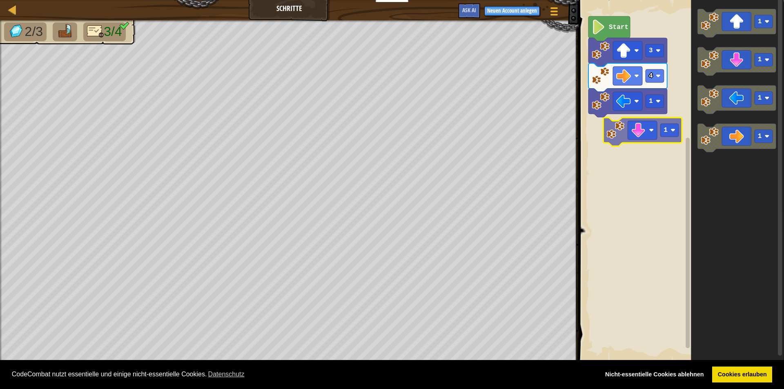
click at [634, 118] on div "4 1 3 Start 1 1 1 1 1" at bounding box center [680, 181] width 208 height 370
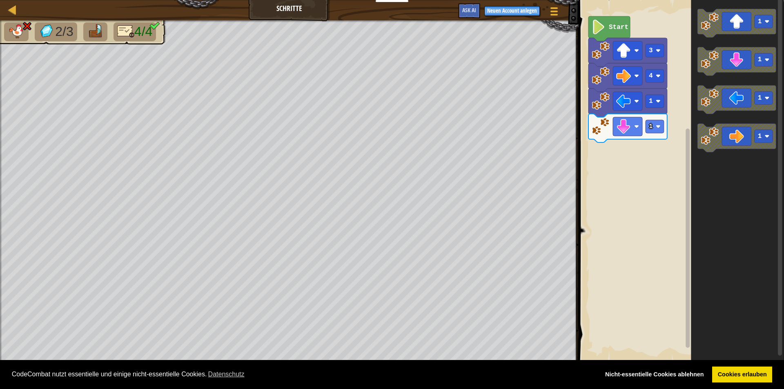
click at [690, 149] on div "4 1 1 3 Start 1 1 1 1" at bounding box center [680, 181] width 208 height 370
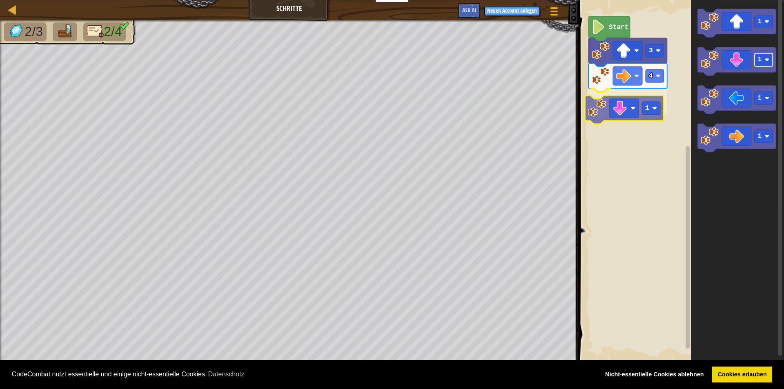
click at [646, 105] on div "4 1 3 Start 1 1 1 1 1" at bounding box center [680, 181] width 208 height 370
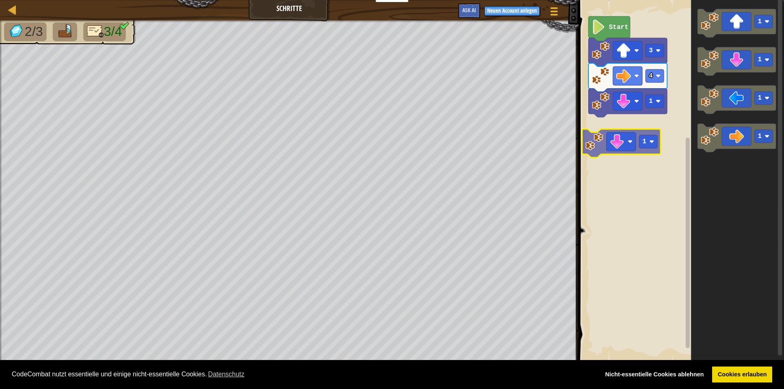
click at [665, 128] on div "4 1 3 Start 1 1 1 1 1" at bounding box center [680, 181] width 208 height 370
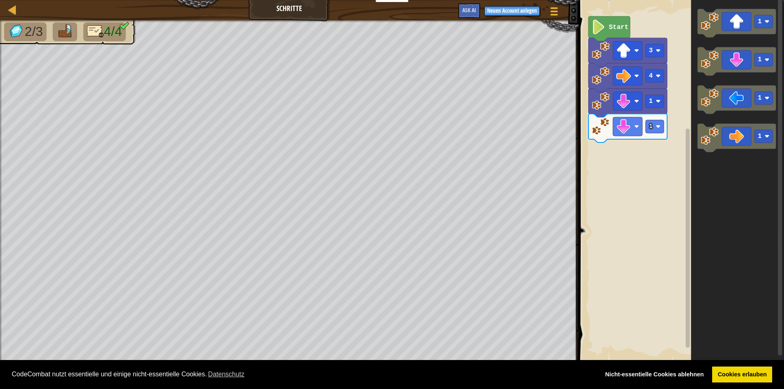
click at [582, 250] on div "4 1 1 3 Start 1 1 1 1" at bounding box center [680, 181] width 208 height 370
click at [686, 125] on div "4 1 1 3 Start 1 1 1 1" at bounding box center [680, 181] width 208 height 370
click at [731, 103] on icon "Blockly Arbeitsbereich" at bounding box center [736, 100] width 79 height 29
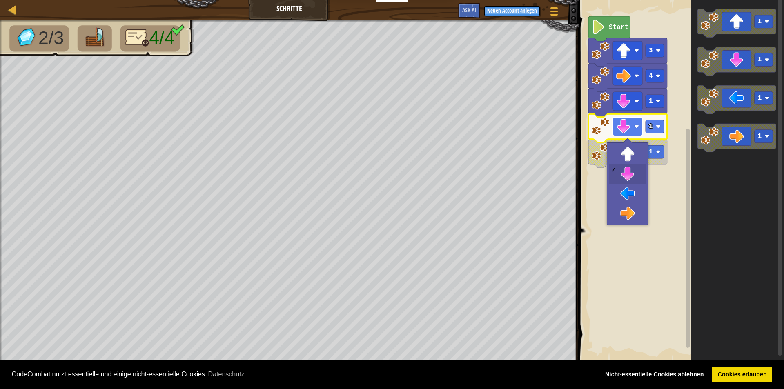
click at [639, 121] on rect "Blockly Arbeitsbereich" at bounding box center [627, 126] width 29 height 19
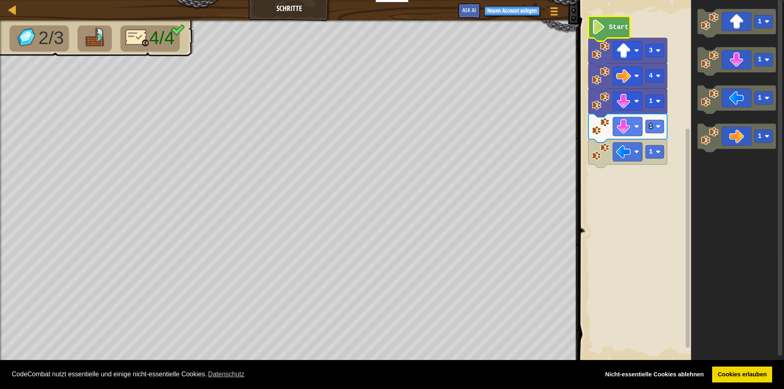
click at [605, 32] on image "Blockly Arbeitsbereich" at bounding box center [599, 27] width 14 height 15
click at [605, 31] on image "Blockly Arbeitsbereich" at bounding box center [599, 27] width 14 height 15
click at [612, 31] on text "Start" at bounding box center [619, 27] width 20 height 7
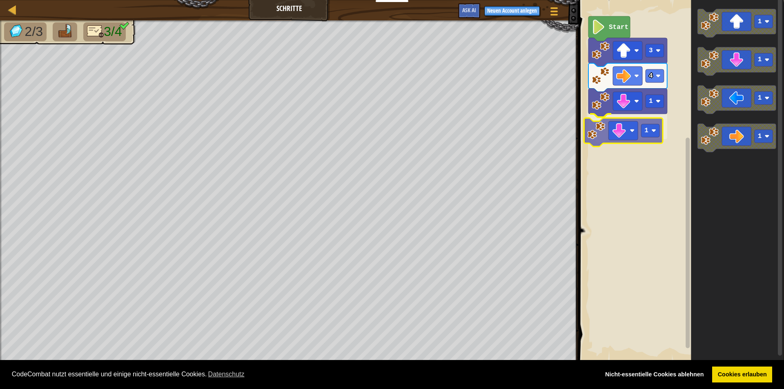
click at [637, 130] on div "Start 3 4 1 1 1 1 1 1 1" at bounding box center [680, 181] width 208 height 370
click at [669, 150] on div "Start 3 4 1 1 1 1 1 1" at bounding box center [680, 181] width 208 height 370
click at [707, 116] on icon "1 1 1 1" at bounding box center [737, 181] width 93 height 370
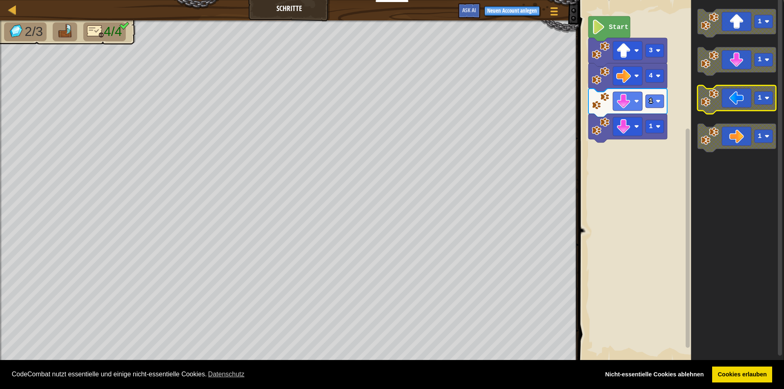
click at [733, 100] on icon "Blockly Arbeitsbereich" at bounding box center [736, 100] width 79 height 29
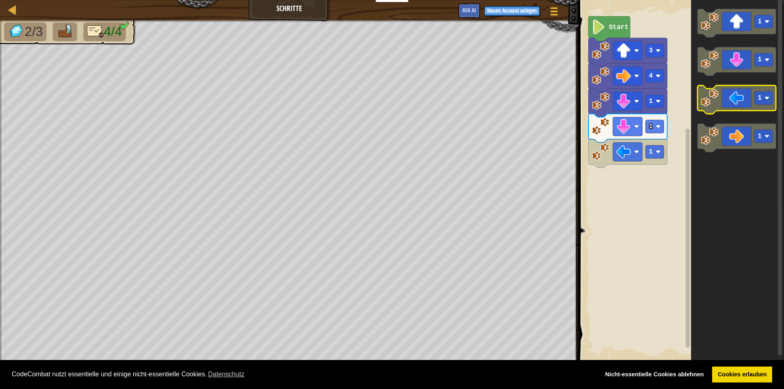
click at [758, 98] on text "1" at bounding box center [760, 98] width 4 height 7
click at [755, 65] on rect "Blockly Arbeitsbereich" at bounding box center [764, 59] width 18 height 13
click at [752, 61] on icon "Blockly Arbeitsbereich" at bounding box center [736, 61] width 79 height 29
click at [744, 97] on icon "Blockly Arbeitsbereich" at bounding box center [736, 100] width 79 height 29
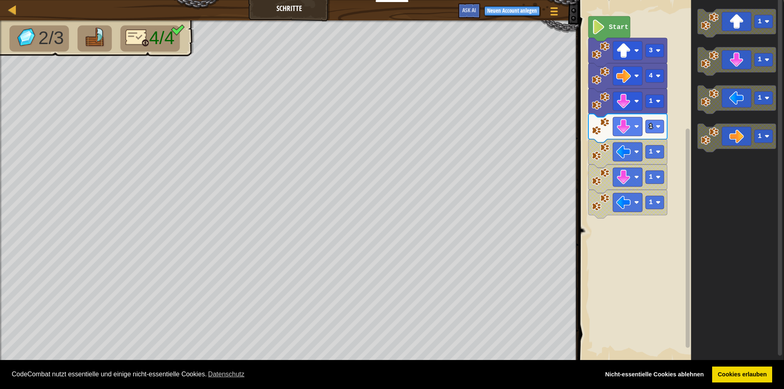
click at [619, 21] on icon "Blockly Arbeitsbereich" at bounding box center [609, 28] width 42 height 25
click at [613, 25] on text "Start" at bounding box center [619, 27] width 20 height 7
click at [598, 25] on image "Blockly Arbeitsbereich" at bounding box center [599, 27] width 14 height 15
click at [598, 26] on image "Blockly Arbeitsbereich" at bounding box center [599, 27] width 14 height 15
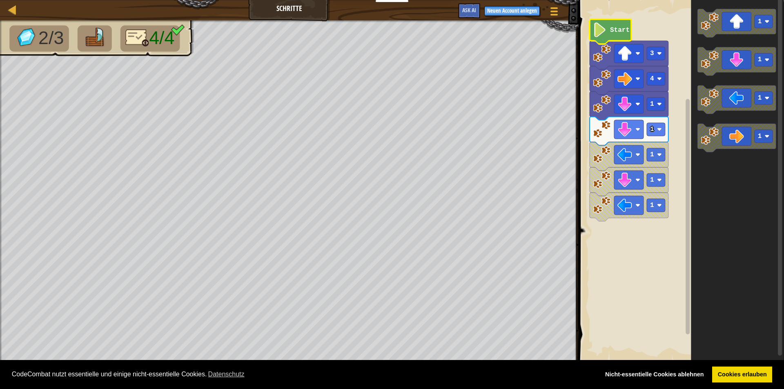
click at [608, 27] on icon "Blockly Arbeitsbereich" at bounding box center [611, 31] width 42 height 25
click at [609, 29] on icon "Blockly Arbeitsbereich" at bounding box center [611, 31] width 42 height 25
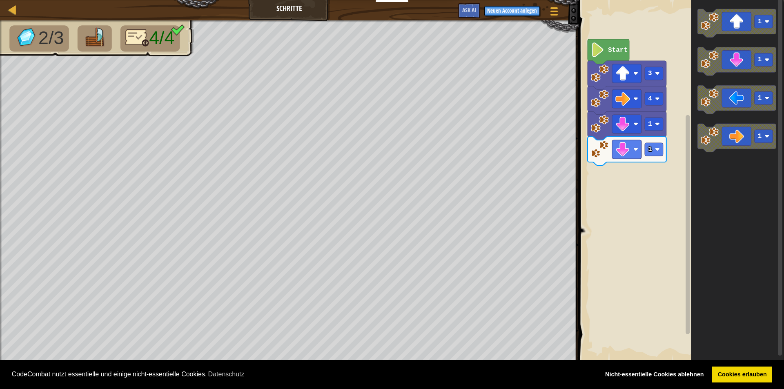
click at [607, 56] on icon "Blockly Arbeitsbereich" at bounding box center [609, 51] width 42 height 25
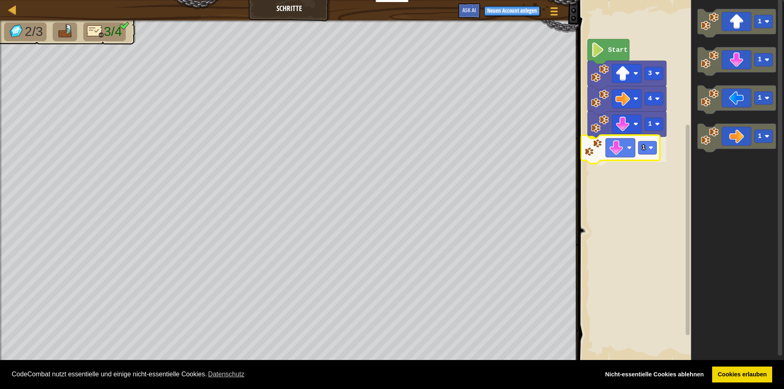
click at [652, 152] on div "Start 3 4 1 1 1 1 1 1 1" at bounding box center [680, 181] width 208 height 370
click at [627, 153] on div "Start 3 4 1 1 1 1 1 1" at bounding box center [680, 181] width 208 height 370
click at [694, 92] on icon "Blockly Arbeitsbereich" at bounding box center [737, 181] width 93 height 370
click at [649, 130] on div "Start 3 4 1 1 1 1 1 1" at bounding box center [680, 181] width 208 height 370
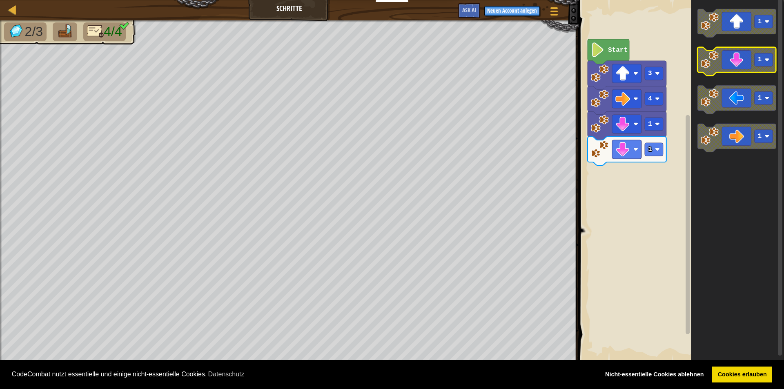
click at [753, 63] on icon "Blockly Arbeitsbereich" at bounding box center [736, 61] width 79 height 29
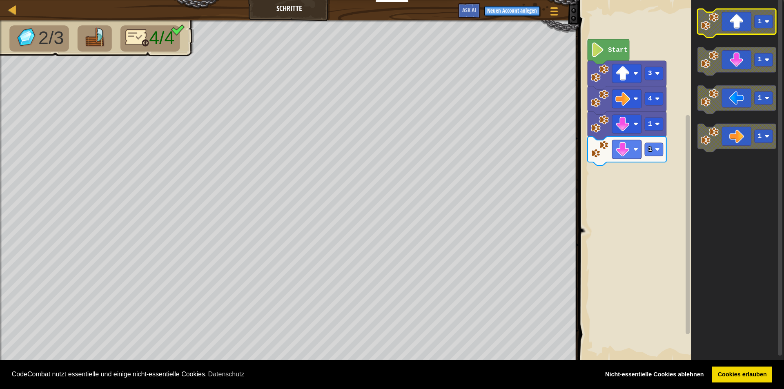
click at [757, 25] on g "1" at bounding box center [764, 21] width 18 height 13
click at [655, 173] on div "Start 3 4 1 1 1 1 1 1" at bounding box center [680, 181] width 208 height 370
click at [728, 23] on icon "Blockly Arbeitsbereich" at bounding box center [736, 23] width 79 height 29
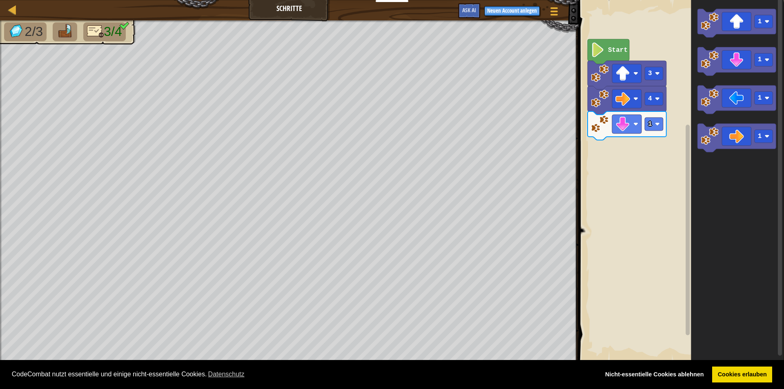
click at [671, 102] on div "Start 3 4 1 1 1 1 1" at bounding box center [680, 181] width 208 height 370
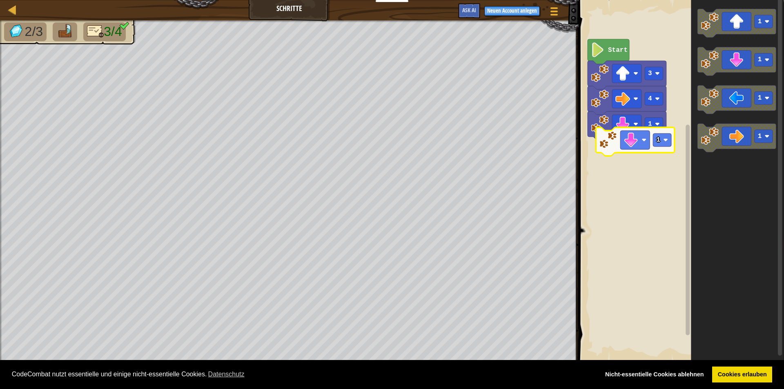
click at [620, 144] on div "Start 3 4 1 1 1 1 1 1" at bounding box center [680, 181] width 208 height 370
click at [722, 199] on icon "1 1 1 1" at bounding box center [737, 181] width 93 height 370
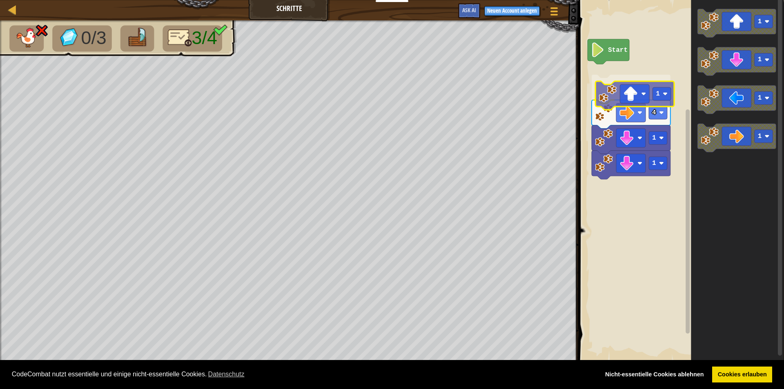
click at [654, 84] on div "Start 1 4 1 1 1 1 1 1 1" at bounding box center [680, 181] width 208 height 370
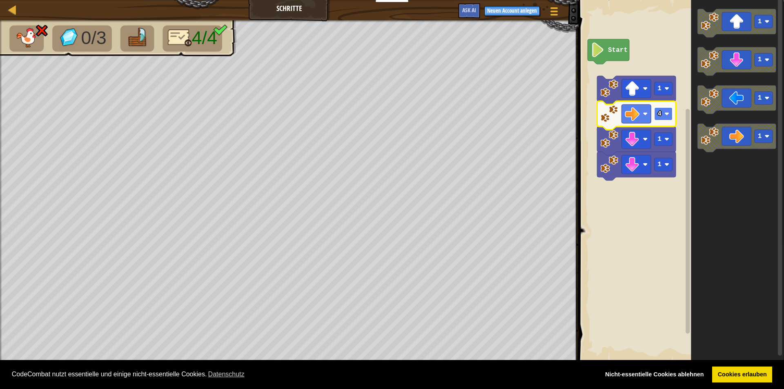
click at [662, 115] on rect "Blockly Arbeitsbereich" at bounding box center [663, 113] width 18 height 13
click at [674, 89] on icon "Blockly Arbeitsbereich" at bounding box center [636, 90] width 79 height 29
click at [666, 87] on image "Blockly Arbeitsbereich" at bounding box center [666, 88] width 5 height 5
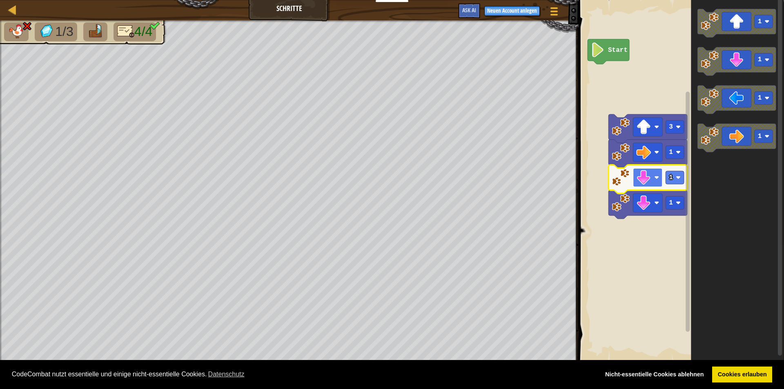
click at [645, 183] on image "Blockly Arbeitsbereich" at bounding box center [643, 177] width 15 height 15
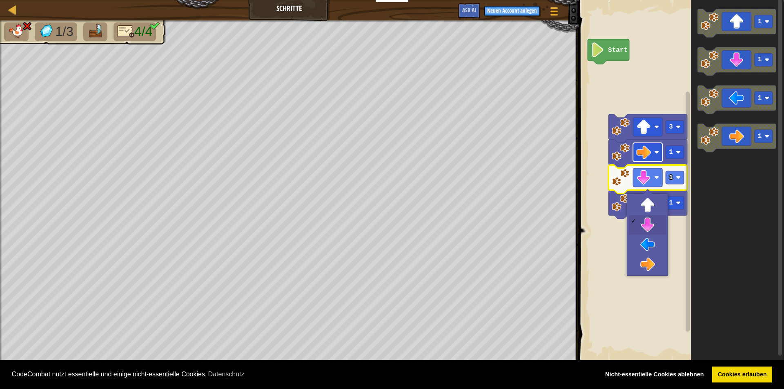
click at [647, 147] on image "Blockly Arbeitsbereich" at bounding box center [643, 152] width 15 height 15
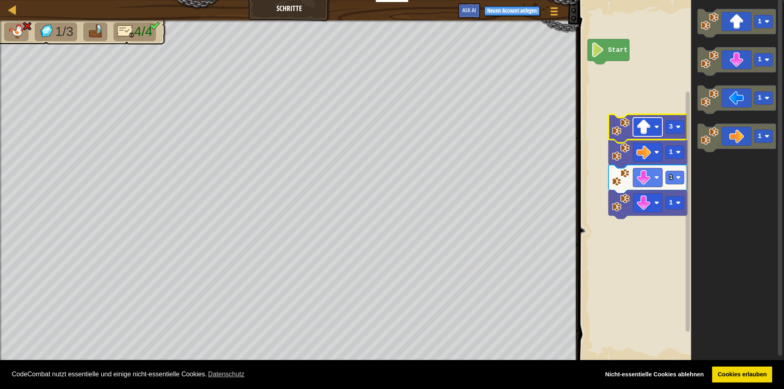
click at [641, 124] on image "Blockly Arbeitsbereich" at bounding box center [643, 127] width 15 height 15
click at [625, 57] on rect "Blockly Arbeitsbereich" at bounding box center [680, 181] width 208 height 370
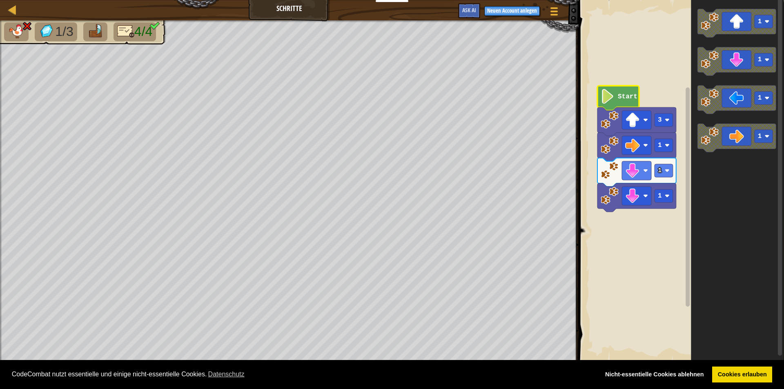
click at [613, 92] on image "Blockly Arbeitsbereich" at bounding box center [608, 96] width 14 height 15
click at [613, 100] on image "Blockly Arbeitsbereich" at bounding box center [608, 96] width 14 height 15
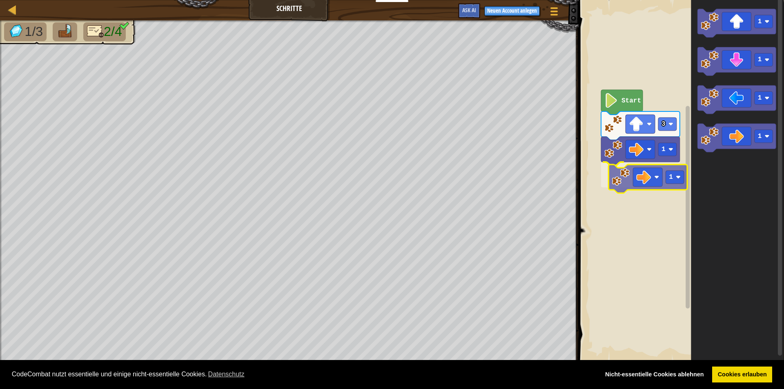
click at [647, 165] on div "Start 3 1 1 1 1 1 1 1" at bounding box center [680, 181] width 208 height 370
click at [679, 185] on div "Start 3 1 1 1 1 1 1" at bounding box center [680, 181] width 208 height 370
click at [728, 159] on icon "1 1 1 1" at bounding box center [737, 181] width 93 height 370
click at [698, 186] on icon "1 1 1 1" at bounding box center [737, 181] width 93 height 370
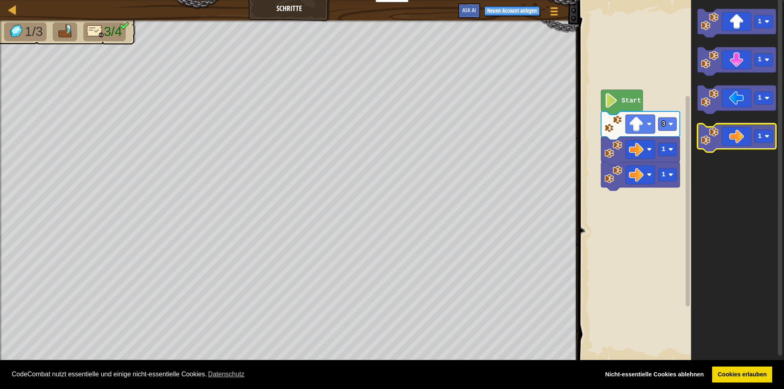
click at [723, 140] on icon "Blockly Arbeitsbereich" at bounding box center [736, 138] width 79 height 29
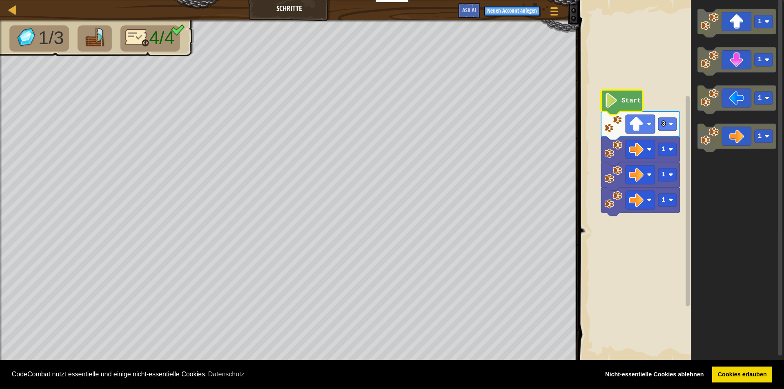
click at [624, 104] on text "Start" at bounding box center [632, 100] width 20 height 7
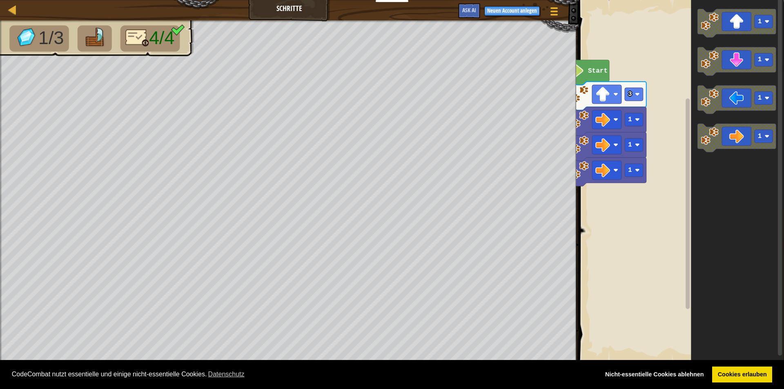
click at [598, 190] on rect "Blockly Arbeitsbereich" at bounding box center [680, 181] width 208 height 370
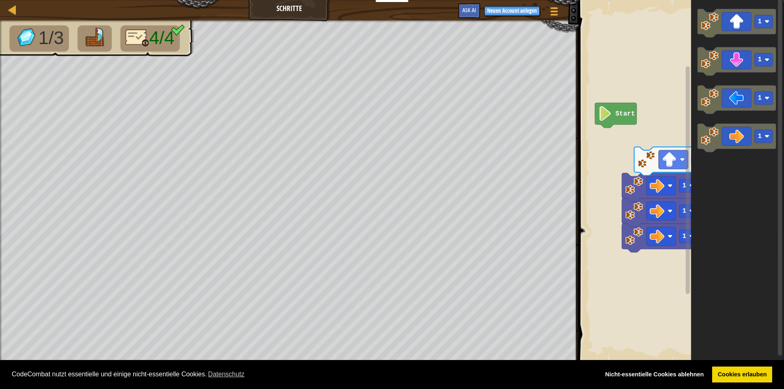
click at [624, 88] on rect "Blockly Arbeitsbereich" at bounding box center [680, 181] width 208 height 370
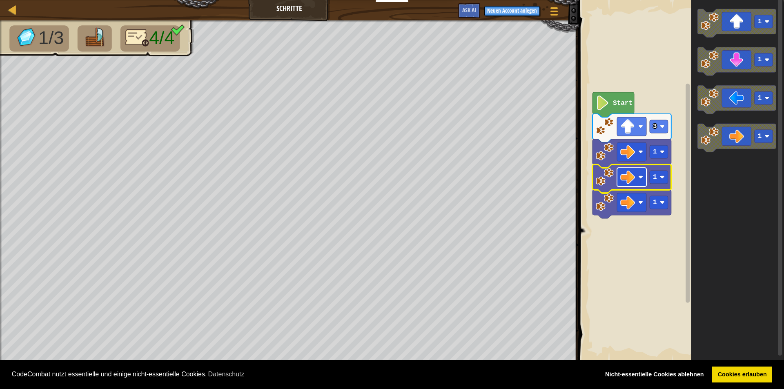
click at [635, 182] on rect "Blockly Arbeitsbereich" at bounding box center [631, 177] width 29 height 19
click at [658, 179] on rect "Blockly Arbeitsbereich" at bounding box center [659, 177] width 18 height 13
